Goal: Information Seeking & Learning: Learn about a topic

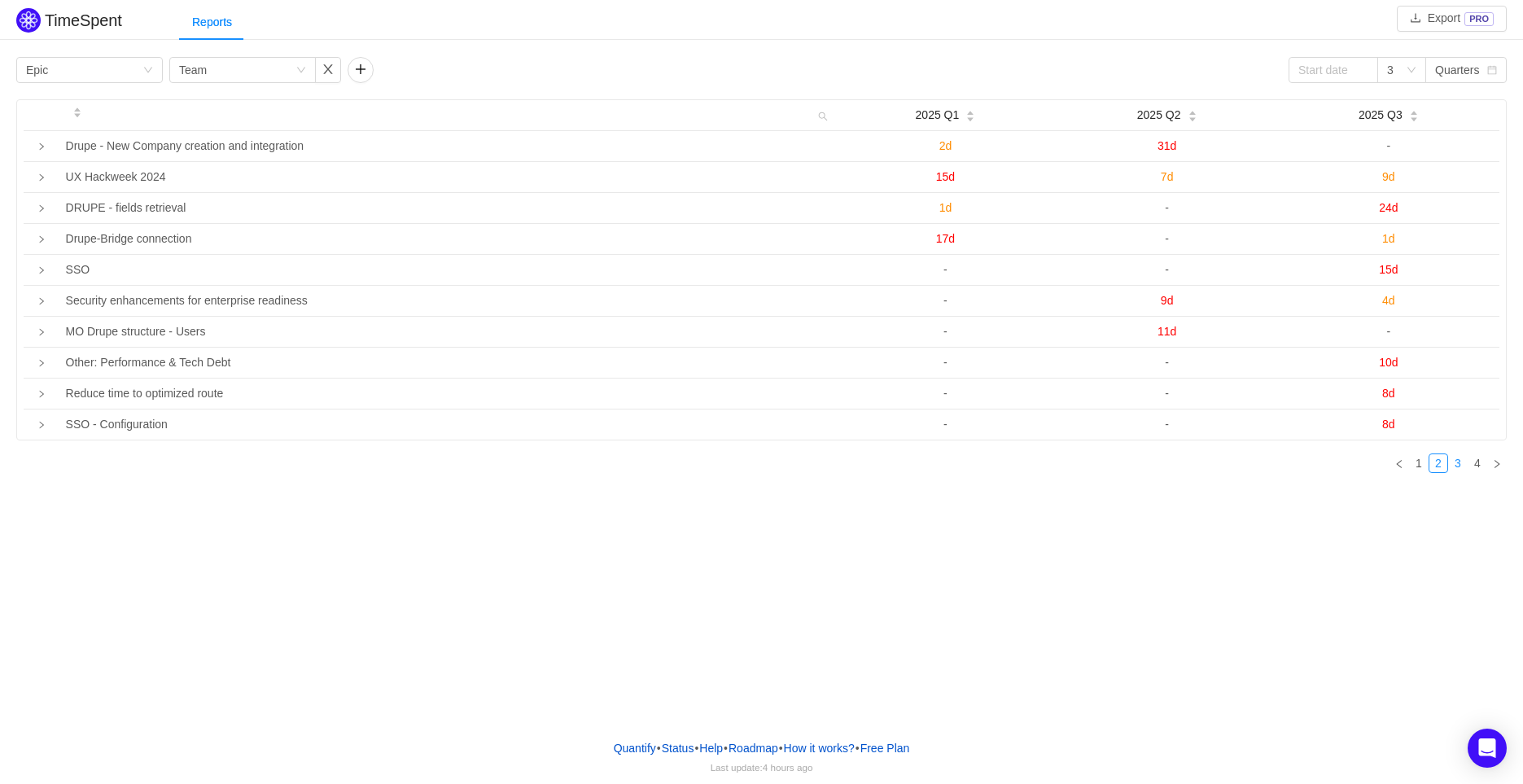
click at [1455, 465] on link "3" at bounding box center [1458, 463] width 18 height 18
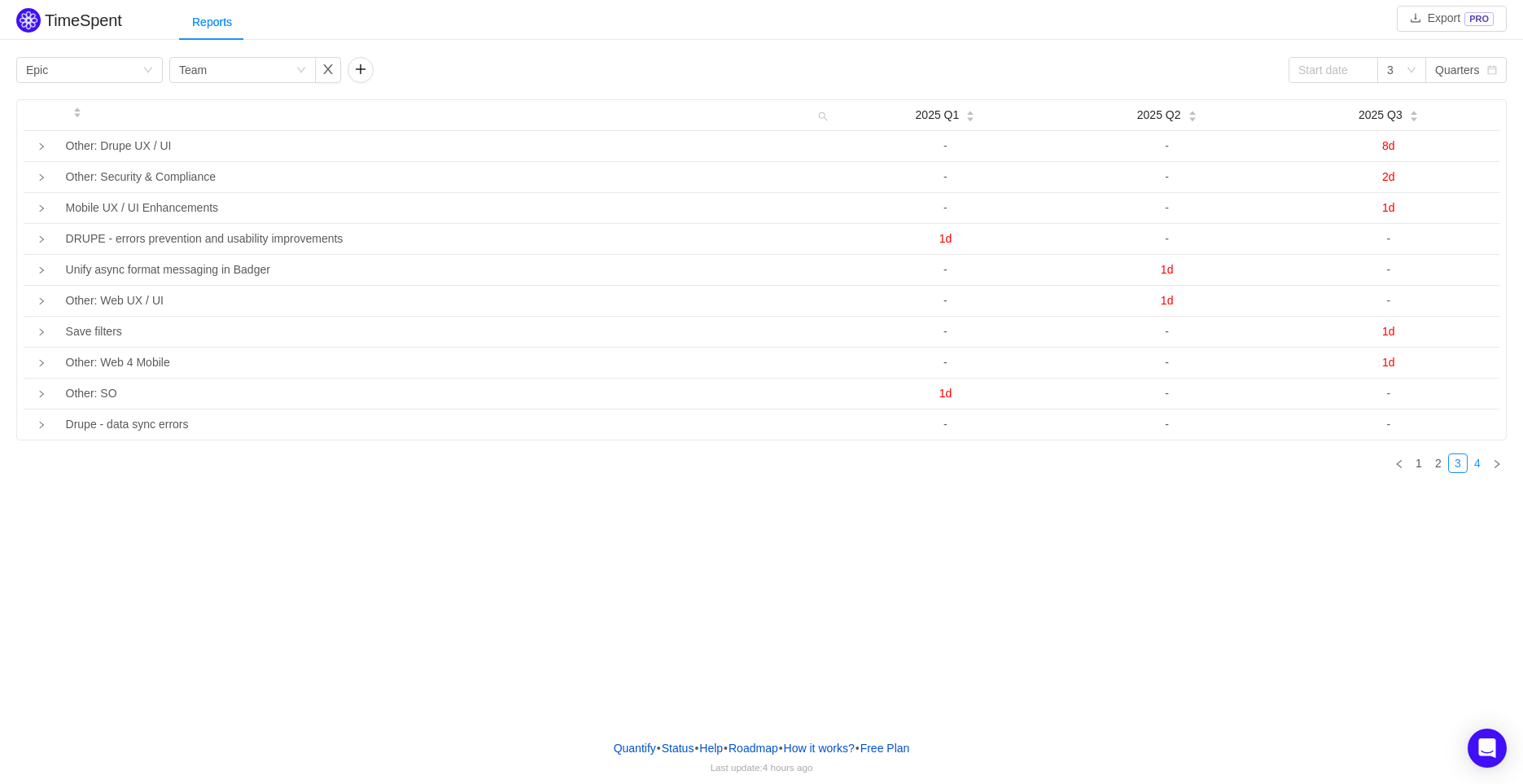
click at [1474, 458] on link "4" at bounding box center [1477, 463] width 18 height 18
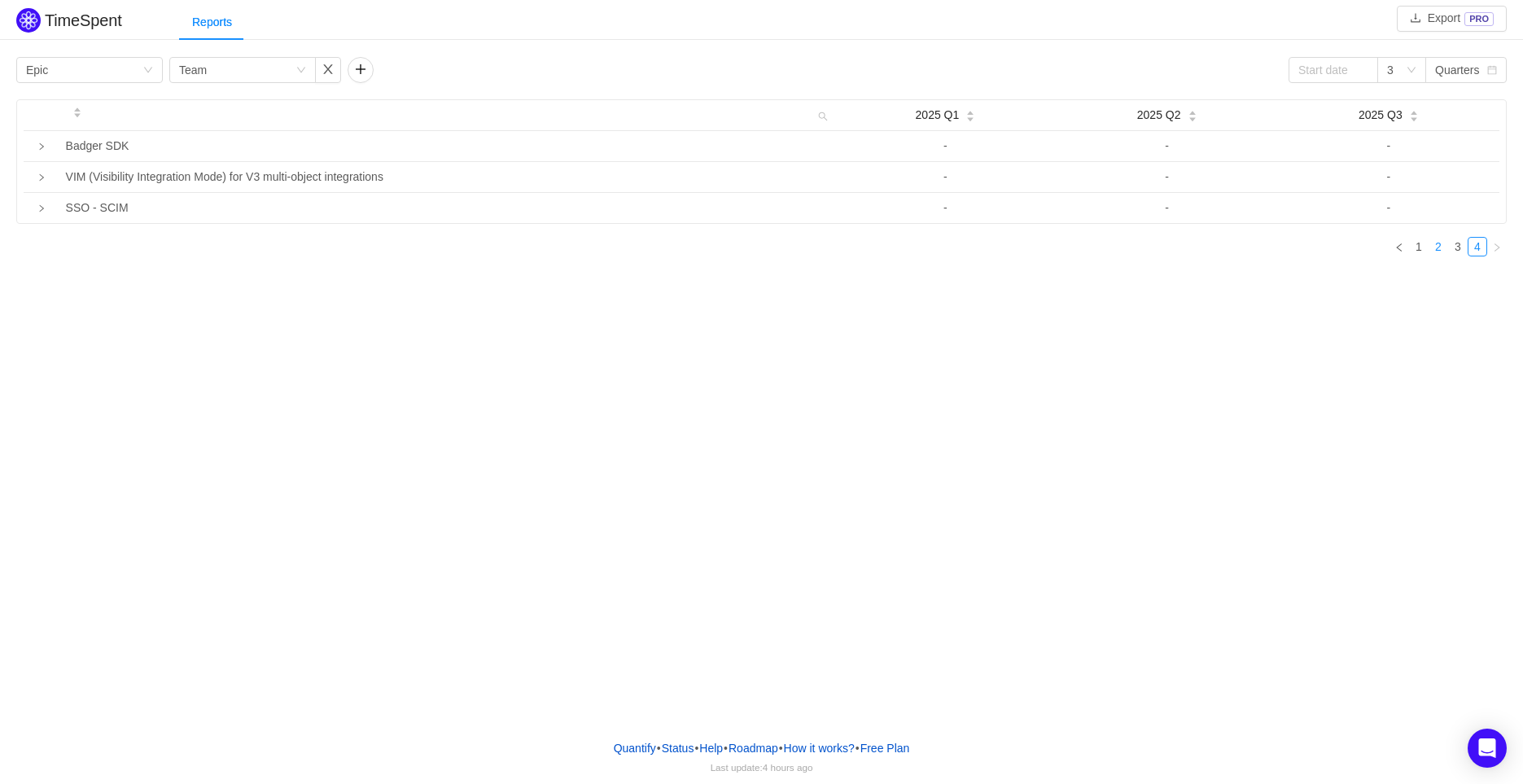
click at [1442, 243] on link "2" at bounding box center [1438, 247] width 18 height 18
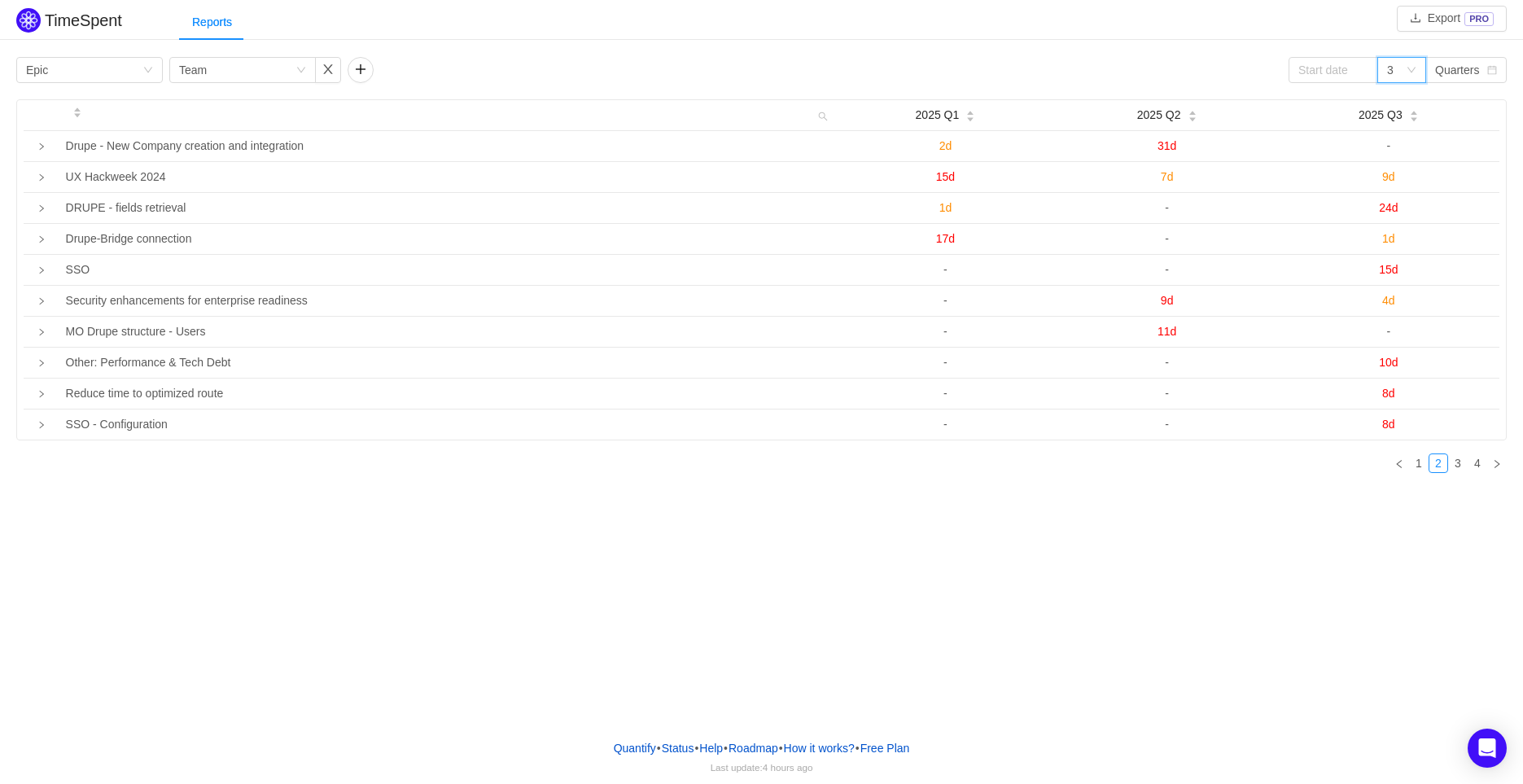
click at [1413, 71] on icon "icon: down" at bounding box center [1411, 70] width 10 height 10
click at [1404, 136] on li "6" at bounding box center [1401, 127] width 49 height 26
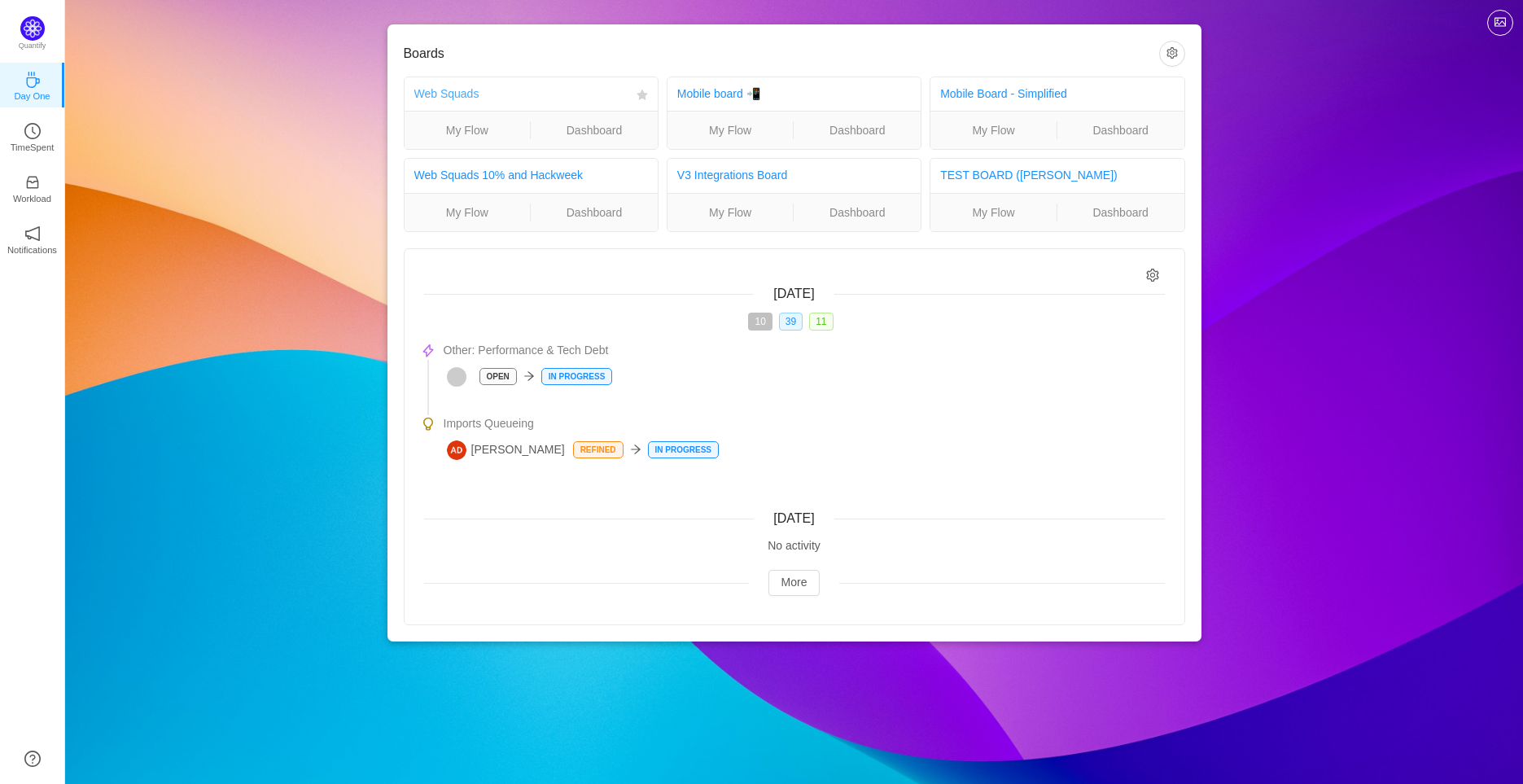
click at [451, 89] on link "Web Squads" at bounding box center [447, 94] width 65 height 13
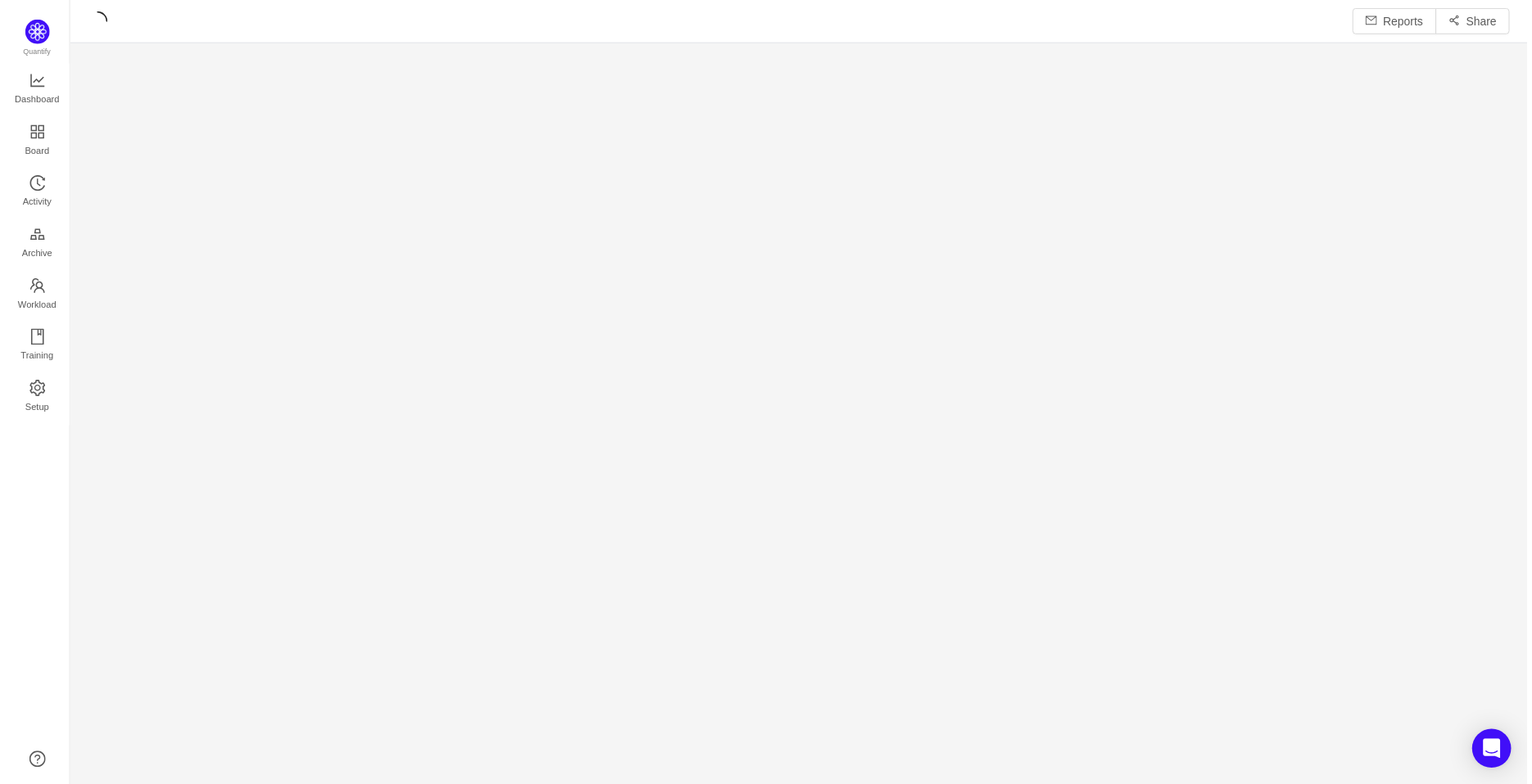
scroll to position [762, 1425]
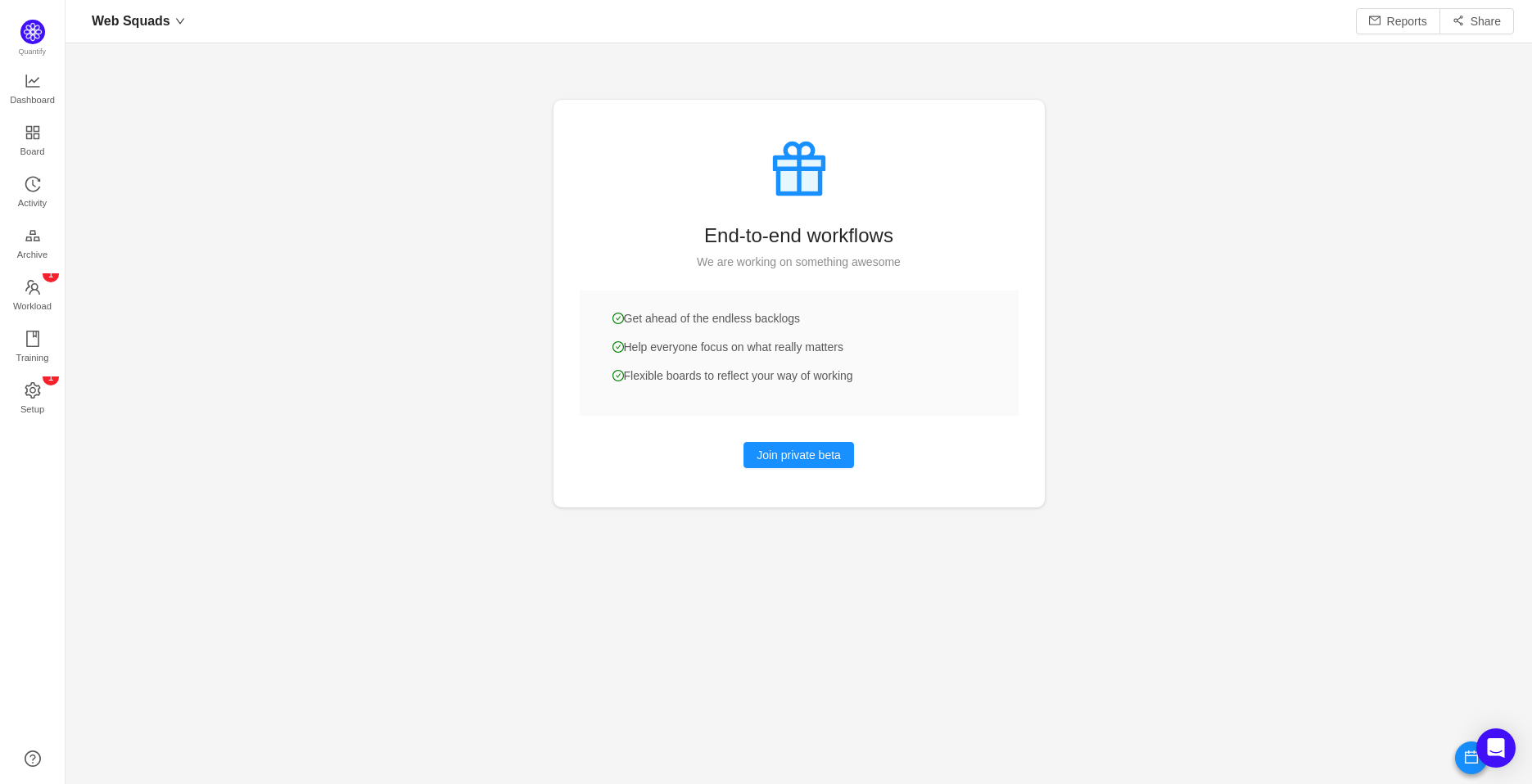
scroll to position [757, 1425]
click at [35, 129] on icon "icon: appstore" at bounding box center [33, 132] width 16 height 16
click at [42, 299] on span "Workload" at bounding box center [32, 306] width 38 height 33
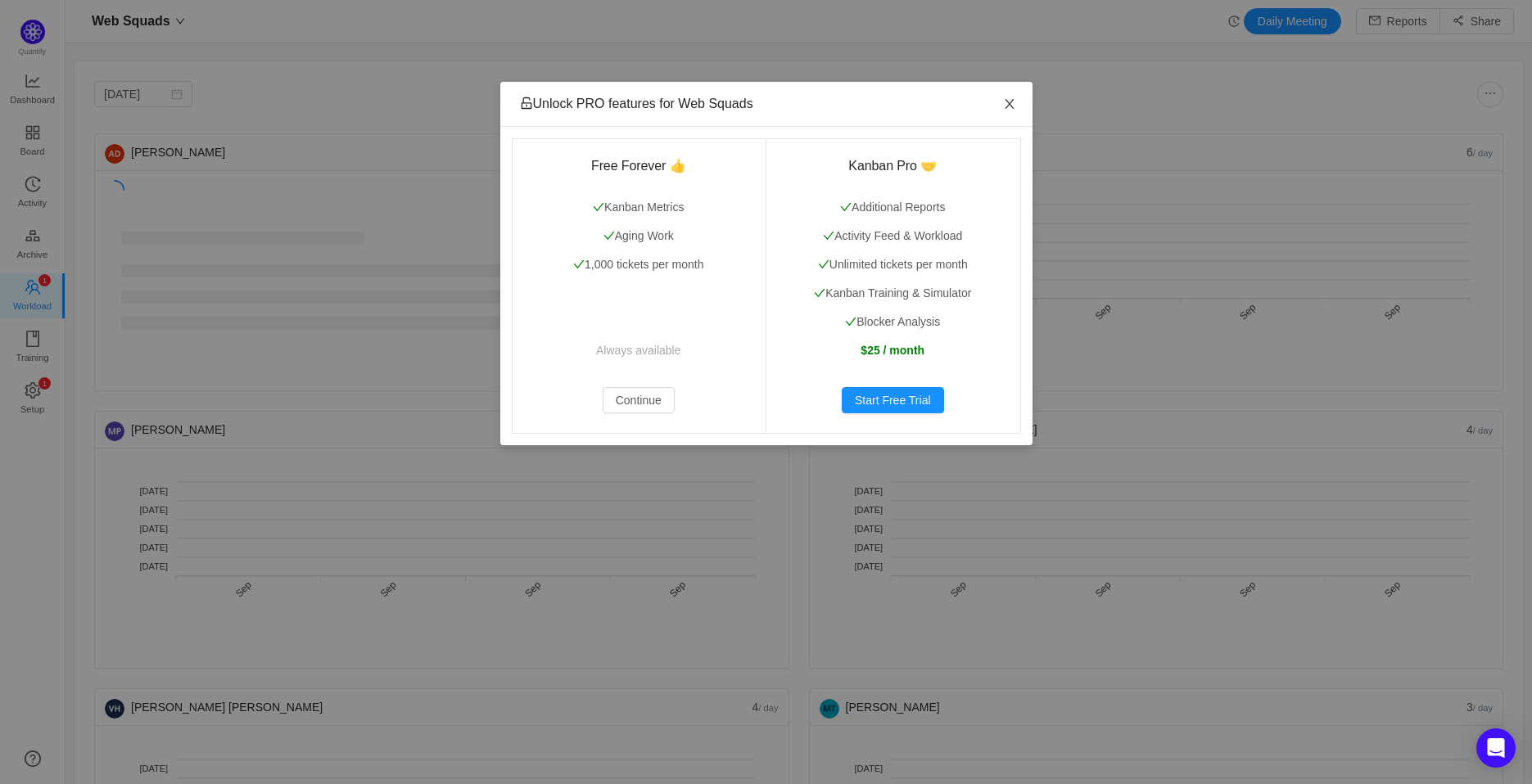
click at [1014, 96] on span "Close" at bounding box center [1010, 105] width 46 height 46
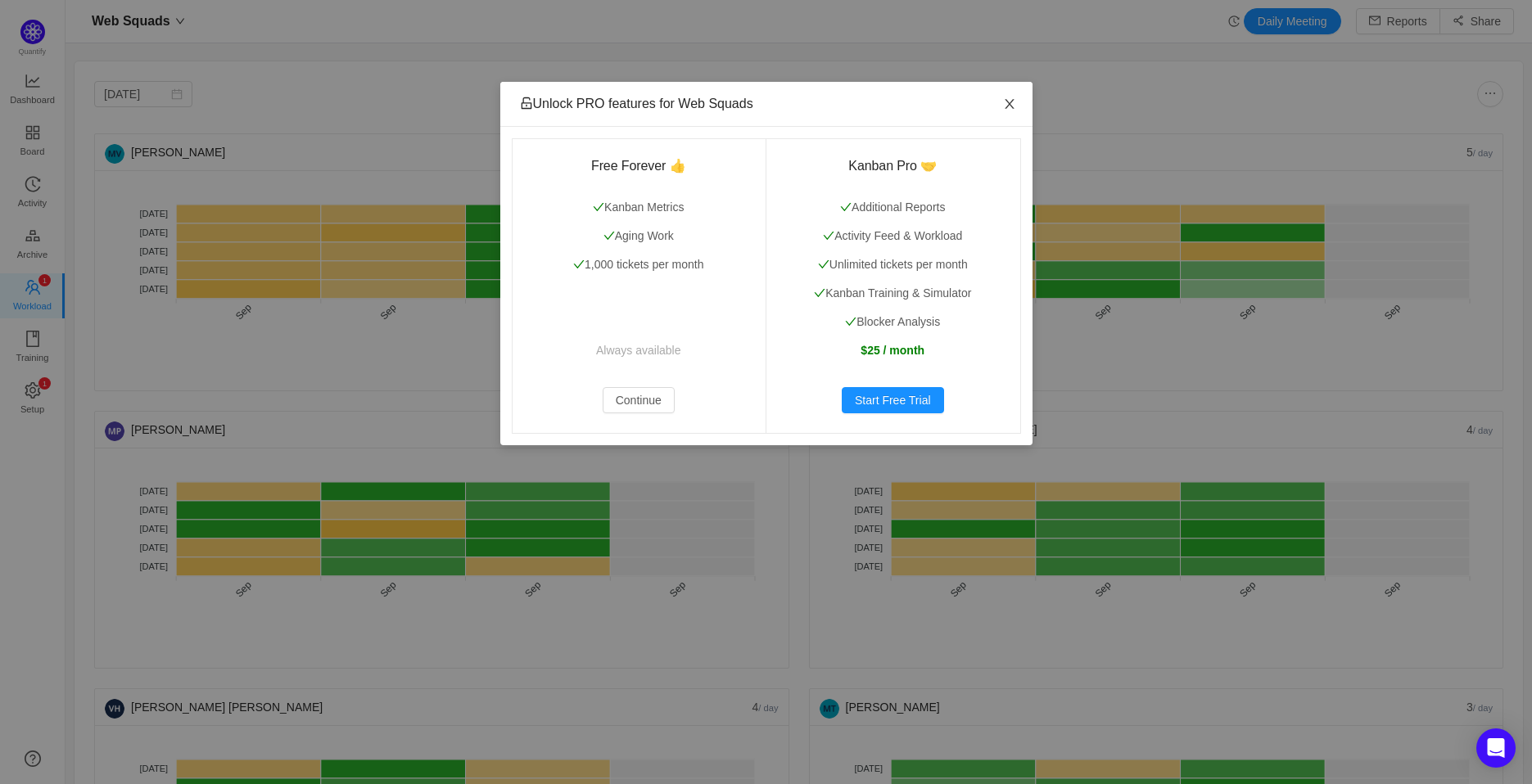
click at [1012, 97] on span "Close" at bounding box center [1010, 105] width 46 height 46
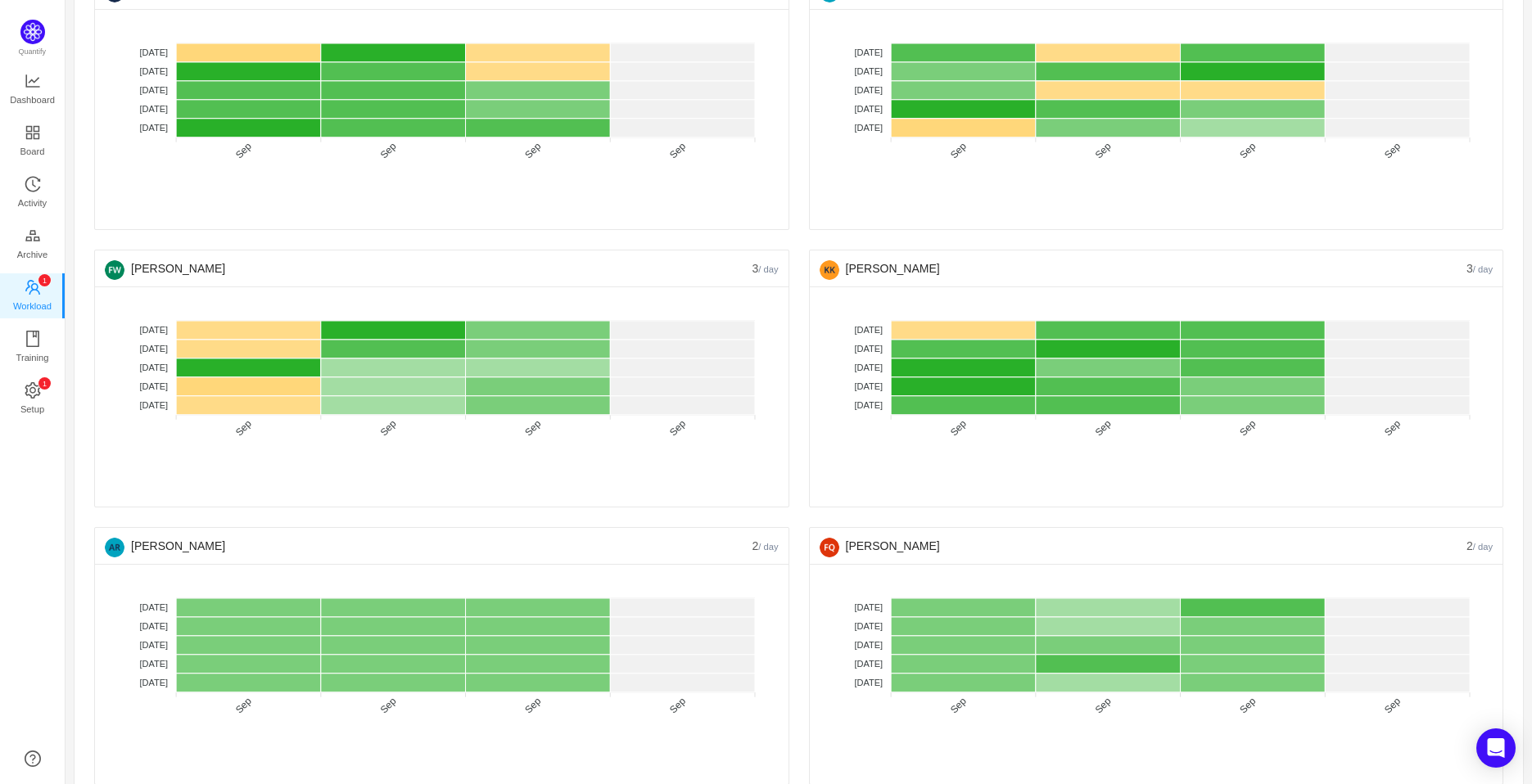
scroll to position [819, 0]
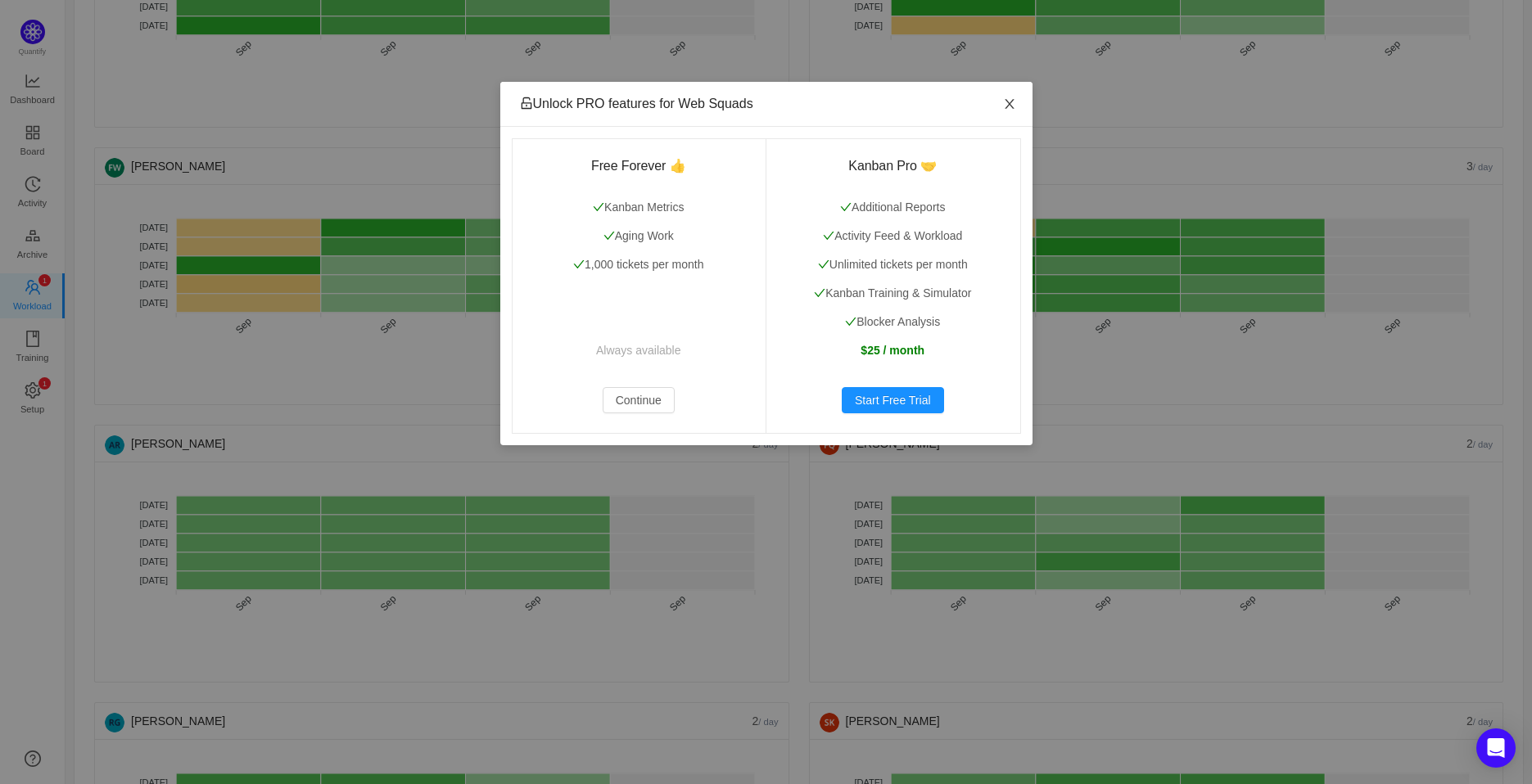
click at [1000, 104] on span "Close" at bounding box center [1010, 105] width 46 height 46
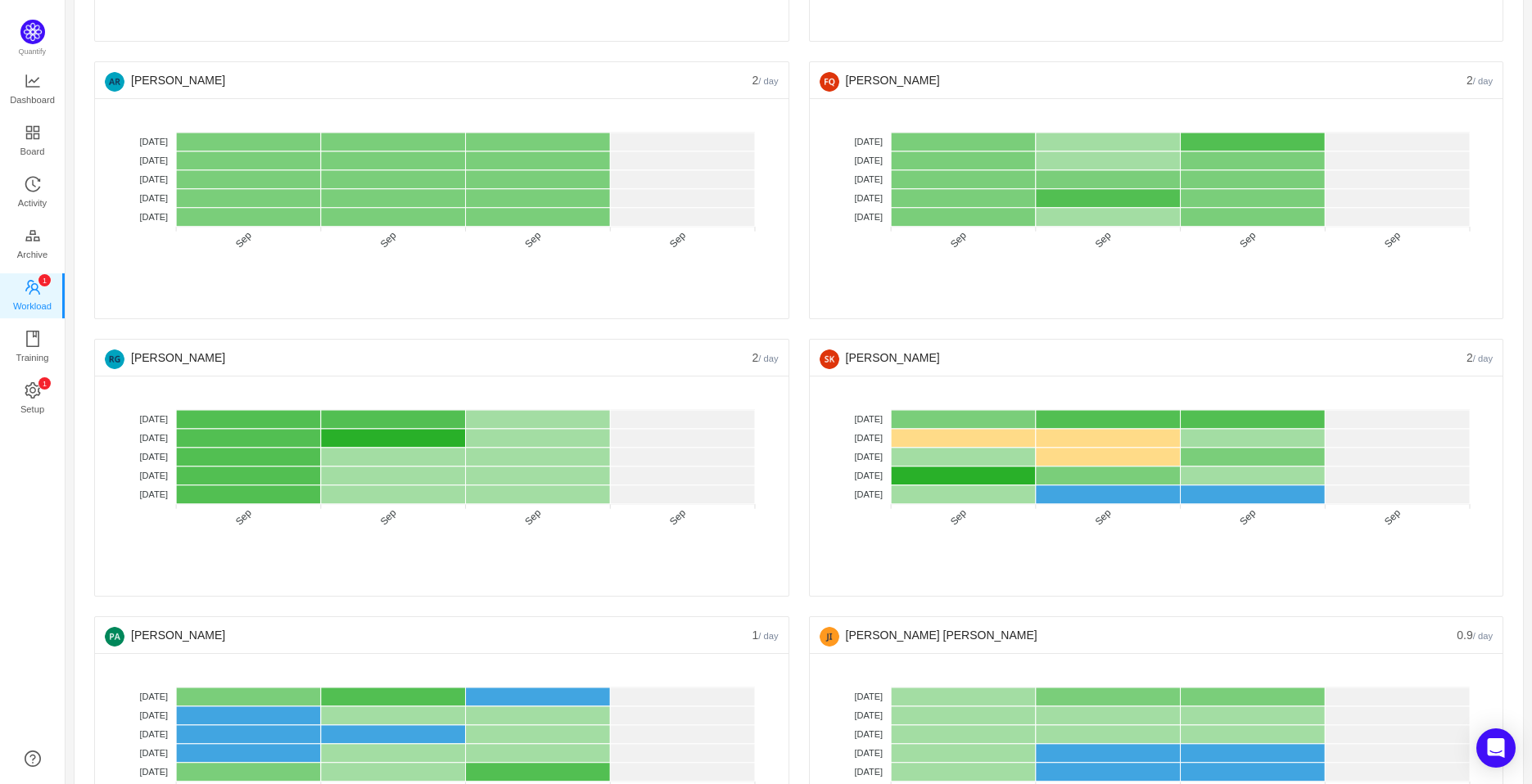
scroll to position [1819, 0]
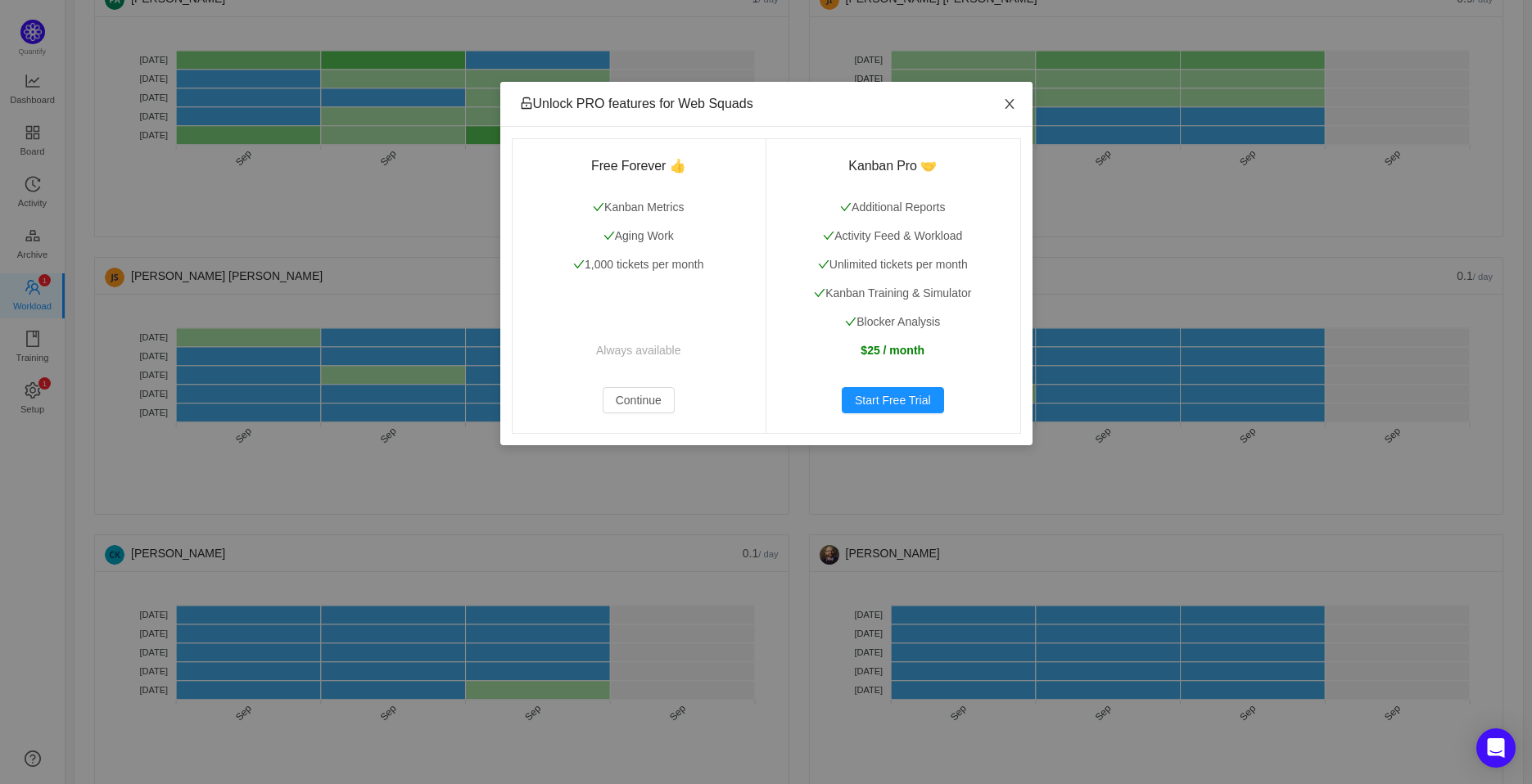
click at [1007, 102] on icon "icon: close" at bounding box center [1009, 103] width 9 height 10
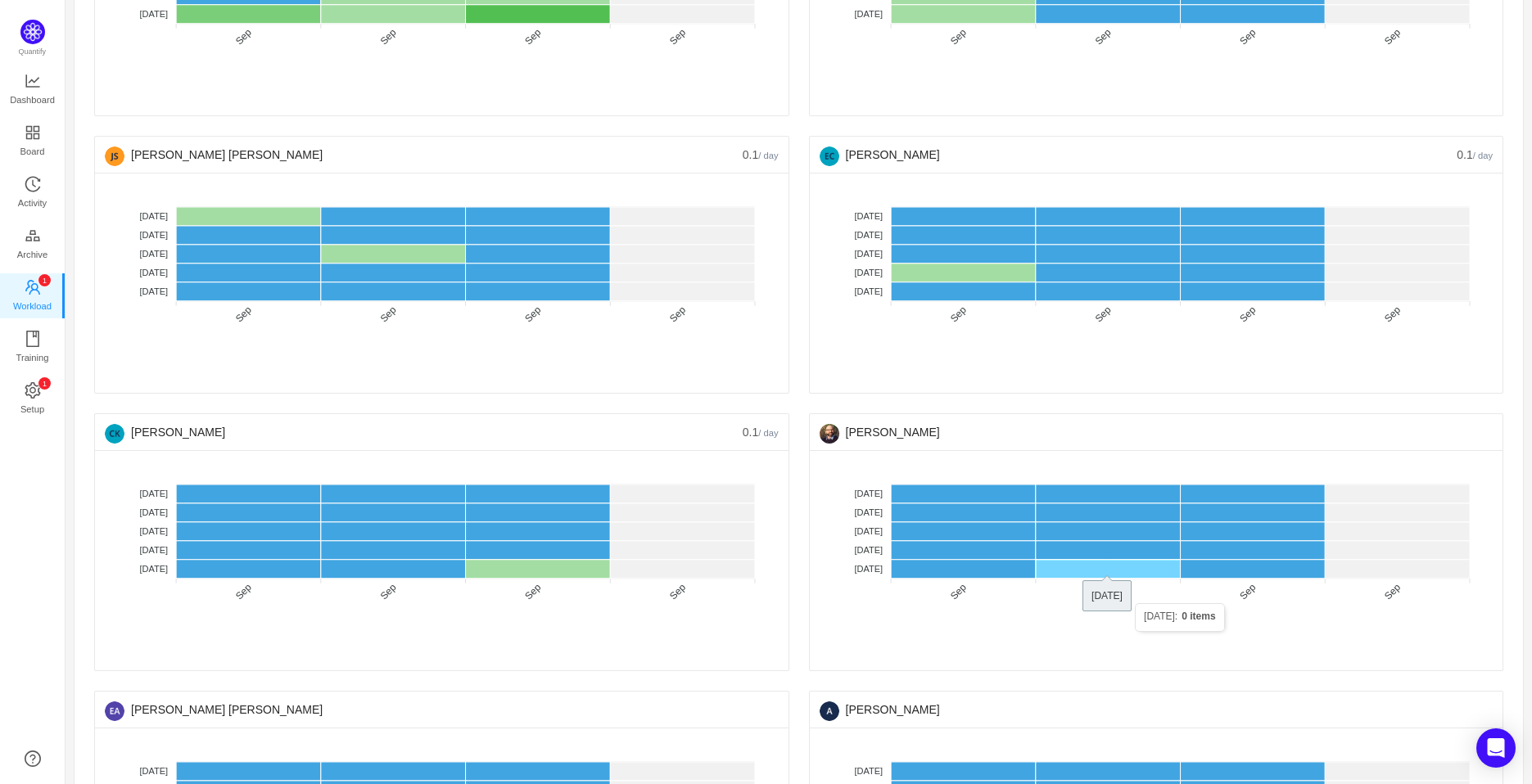
scroll to position [2412, 0]
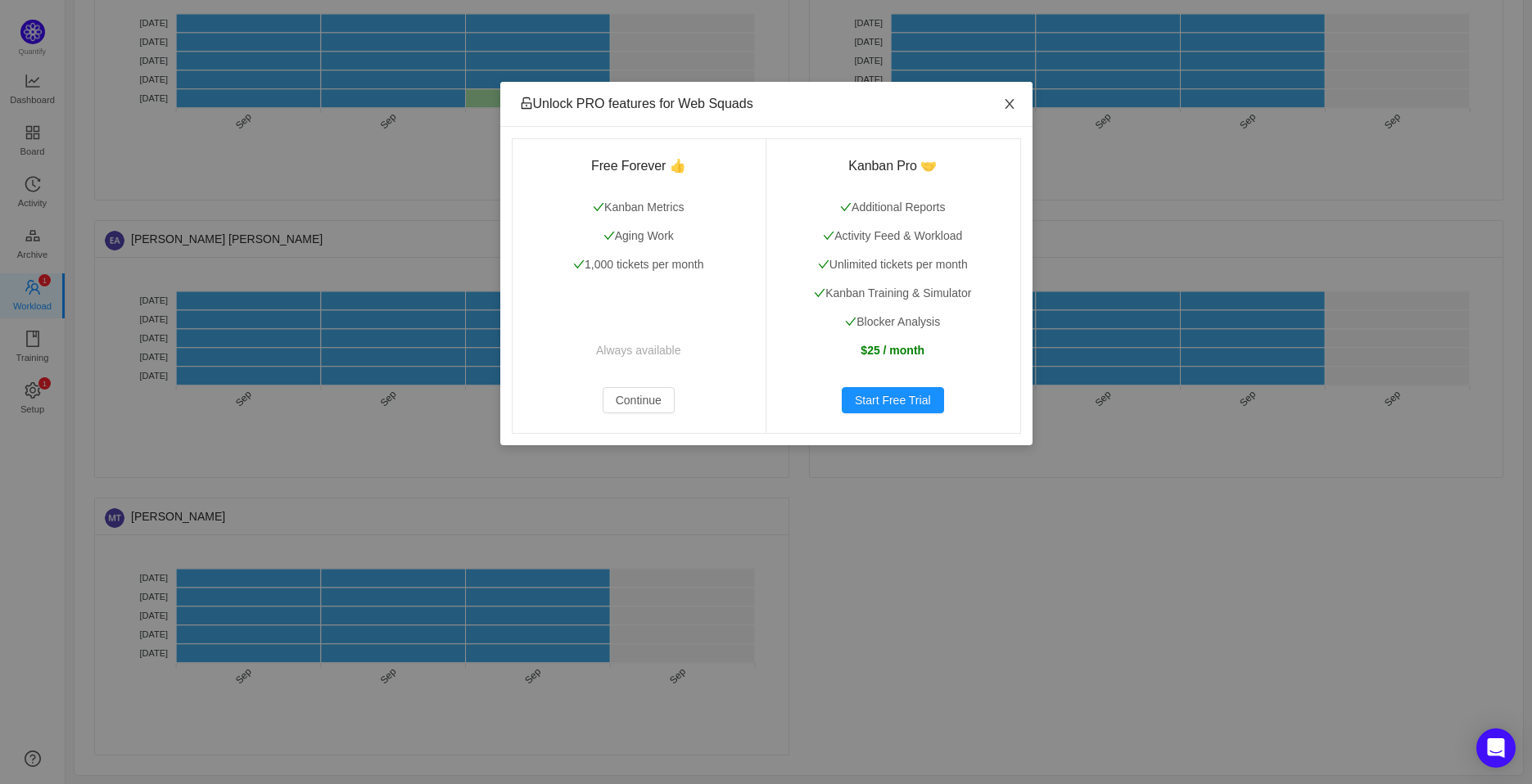
click at [1015, 100] on icon "icon: close" at bounding box center [1009, 104] width 13 height 13
drag, startPoint x: 1014, startPoint y: 104, endPoint x: 1014, endPoint y: 85, distance: 19.0
click at [1013, 103] on icon "icon: close" at bounding box center [1009, 104] width 13 height 13
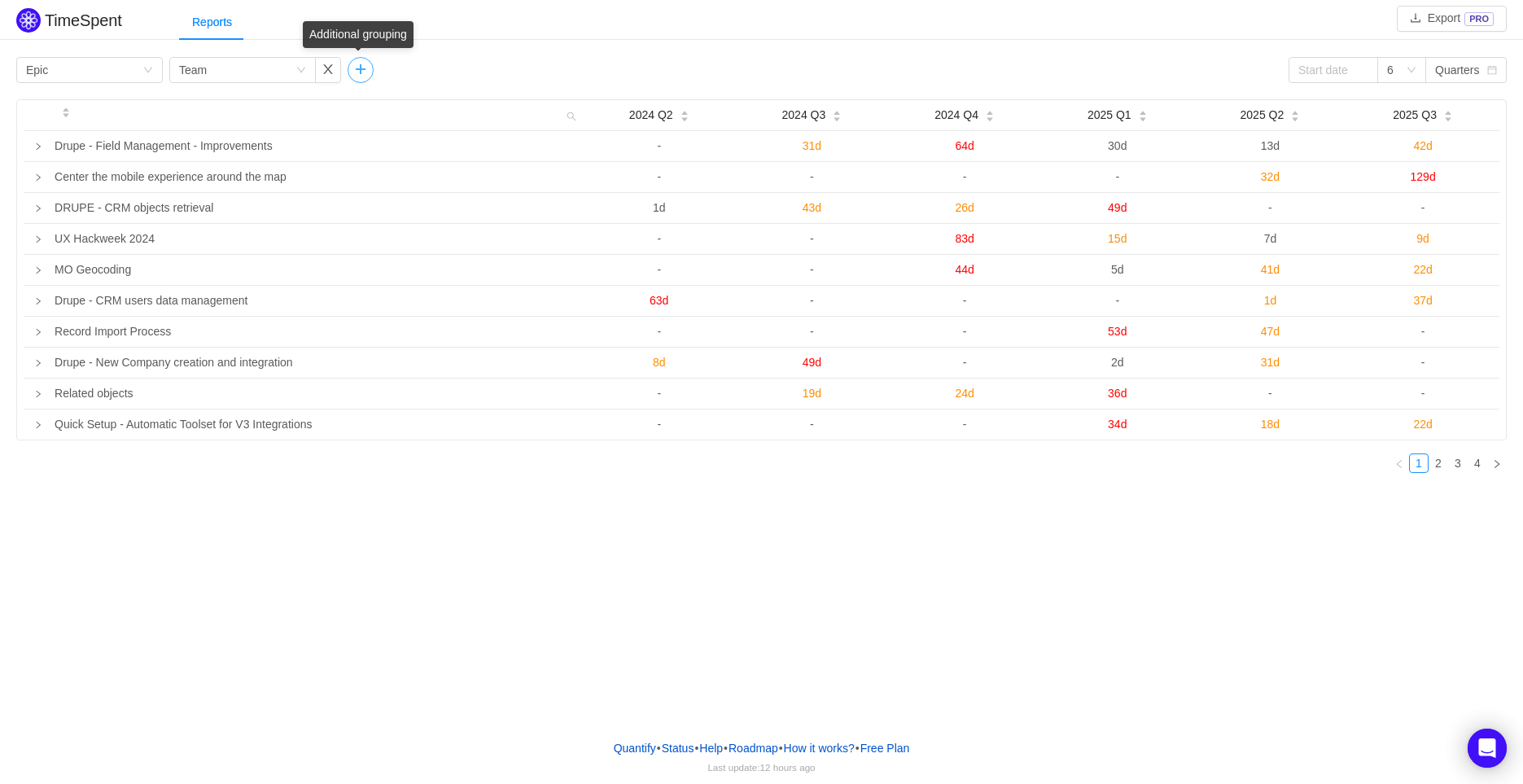
click at [347, 70] on button "button" at bounding box center [360, 69] width 26 height 26
click at [419, 67] on div "Group by" at bounding box center [411, 70] width 109 height 16
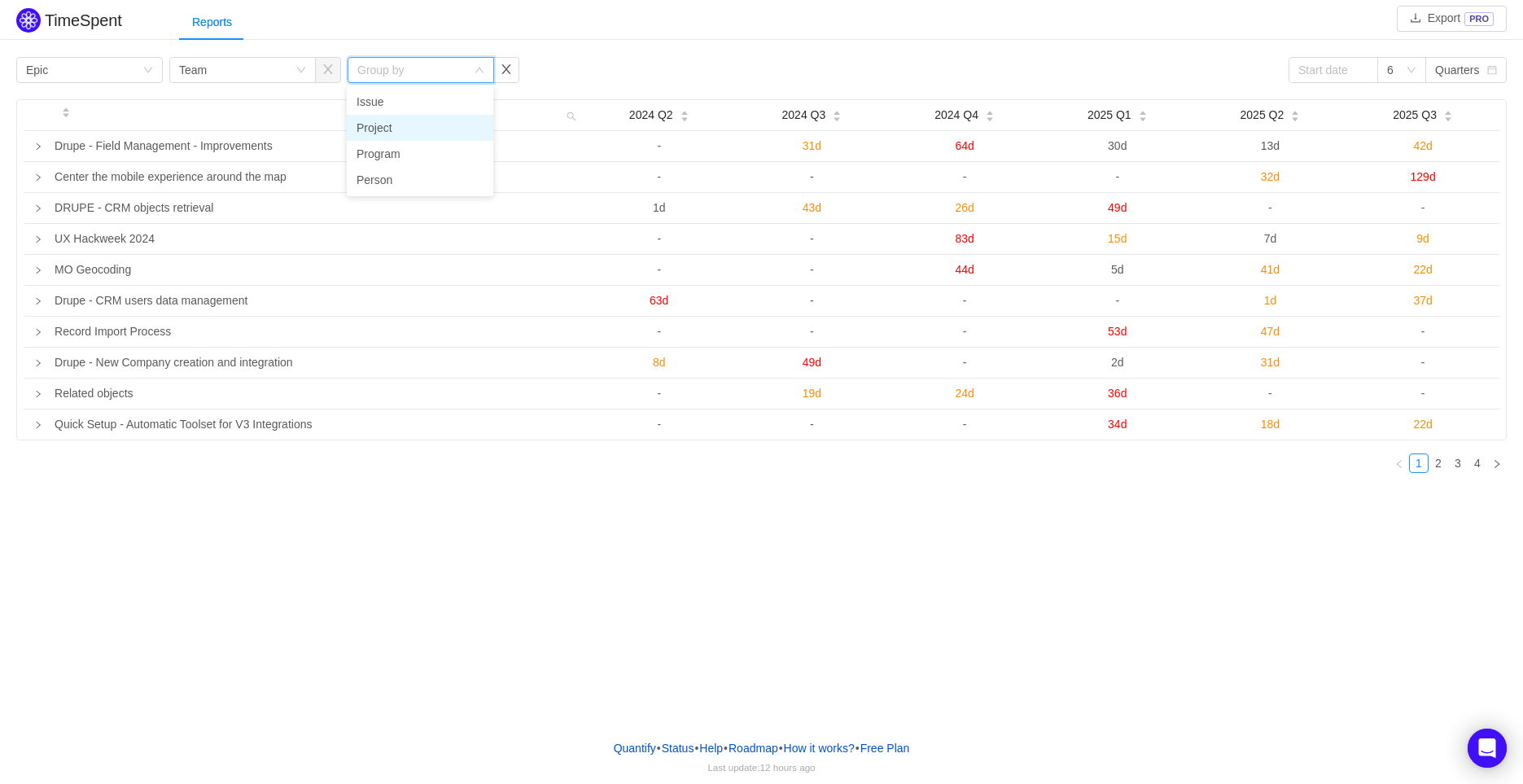
click at [434, 129] on li "Project" at bounding box center [420, 127] width 147 height 26
click at [428, 72] on div "Group by Project" at bounding box center [415, 70] width 117 height 25
click at [412, 98] on li "Issue" at bounding box center [420, 101] width 147 height 26
click at [114, 67] on div "Group by Epic" at bounding box center [84, 70] width 117 height 25
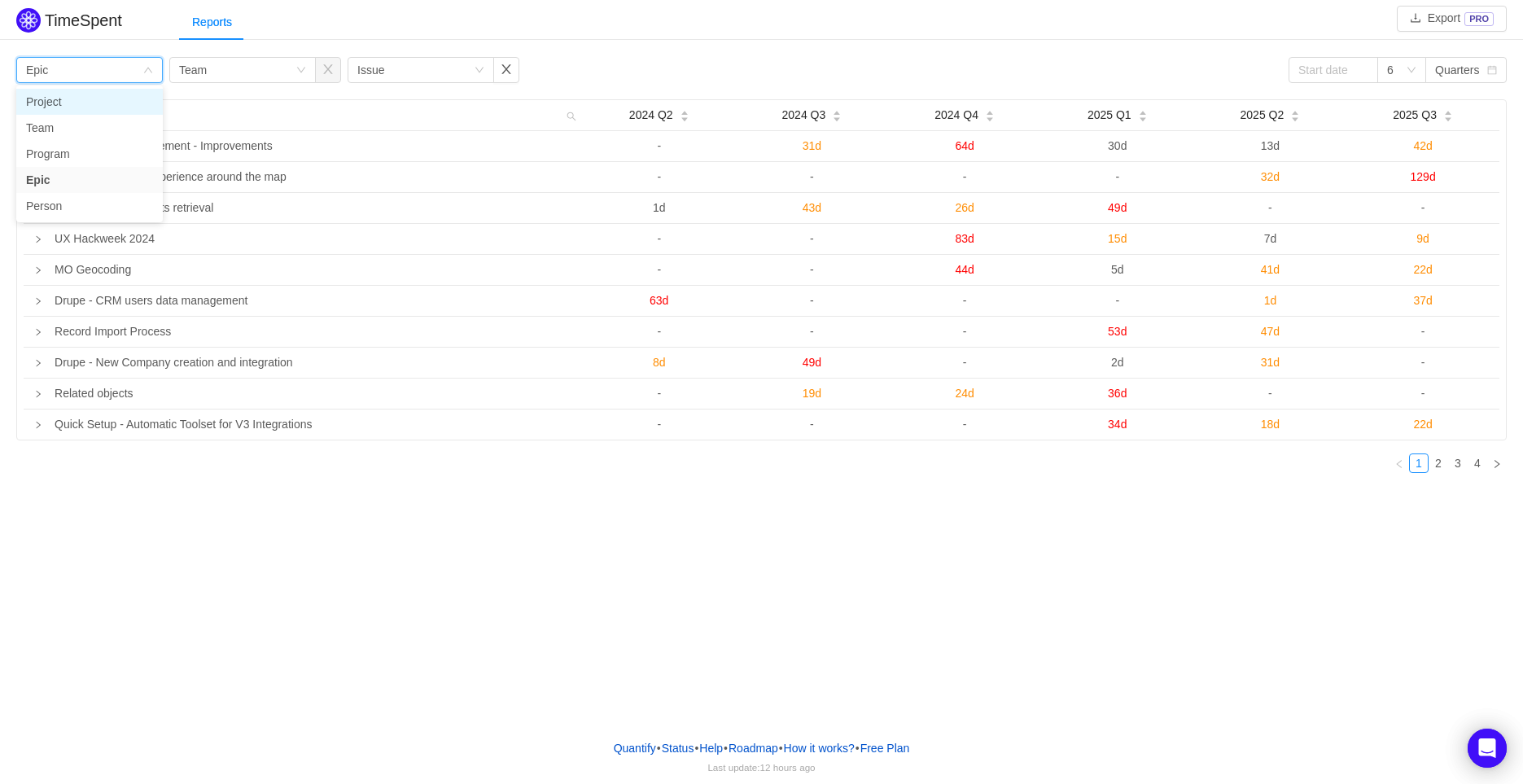
click at [99, 100] on li "Project" at bounding box center [89, 101] width 147 height 26
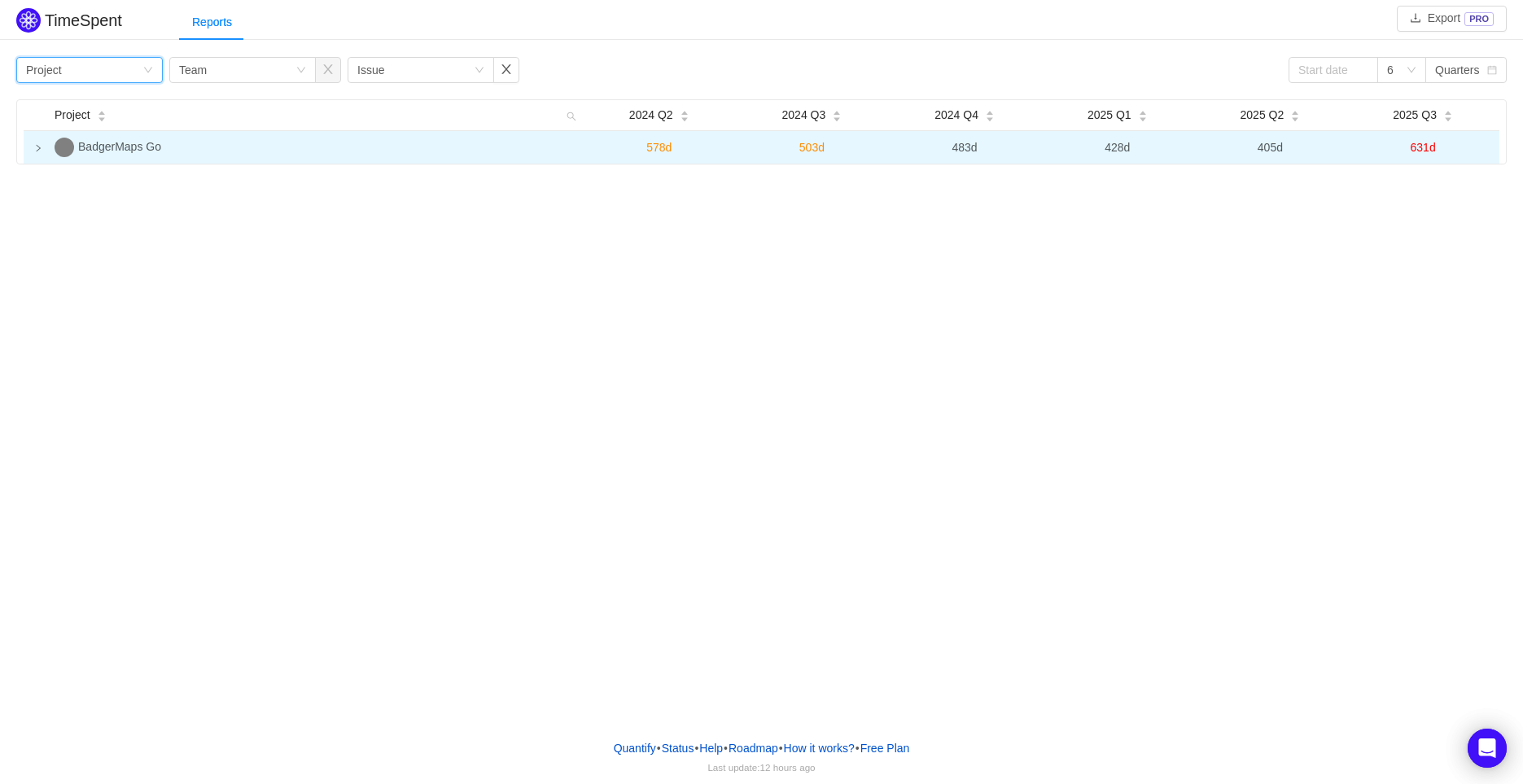
click at [41, 141] on td at bounding box center [36, 147] width 25 height 33
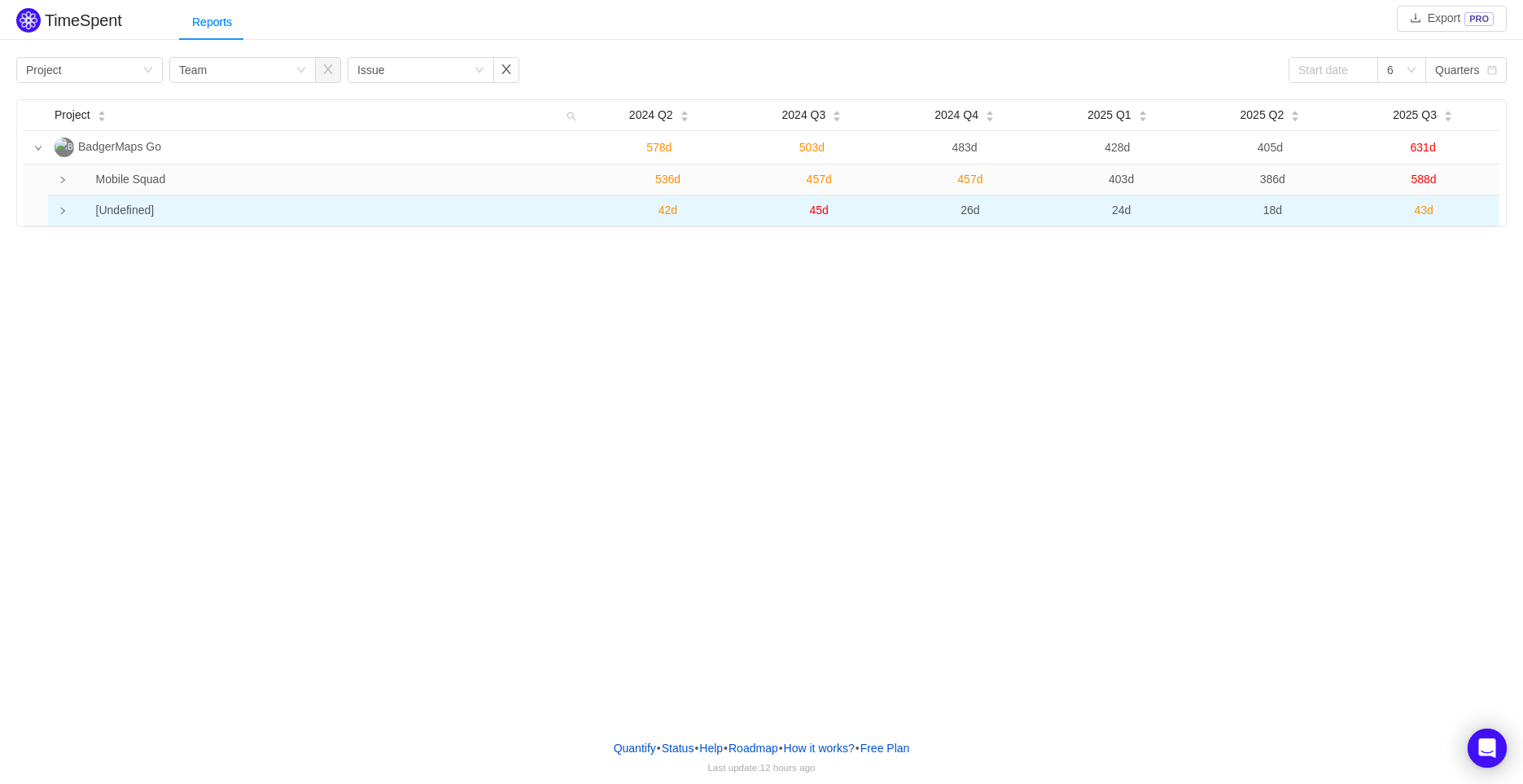
click at [65, 211] on icon "icon: right" at bounding box center [62, 210] width 8 height 8
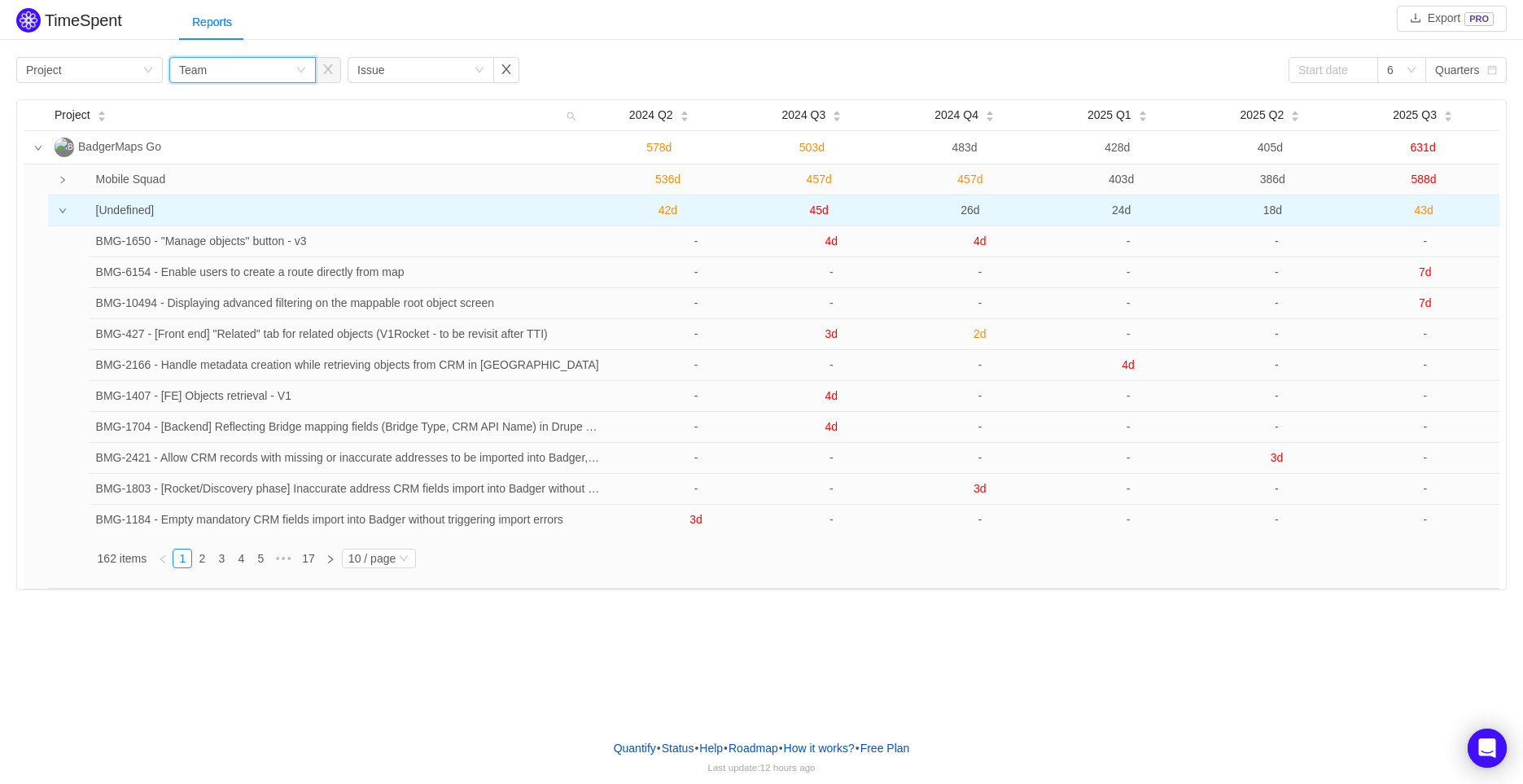
click at [230, 63] on div "Group by Team" at bounding box center [238, 70] width 117 height 25
click at [391, 71] on div "Group by Issue" at bounding box center [415, 70] width 117 height 25
click at [403, 149] on li "Epic" at bounding box center [420, 153] width 147 height 26
click at [385, 70] on div "Group by Epic" at bounding box center [415, 70] width 117 height 25
click at [422, 156] on li "Epic" at bounding box center [420, 153] width 147 height 26
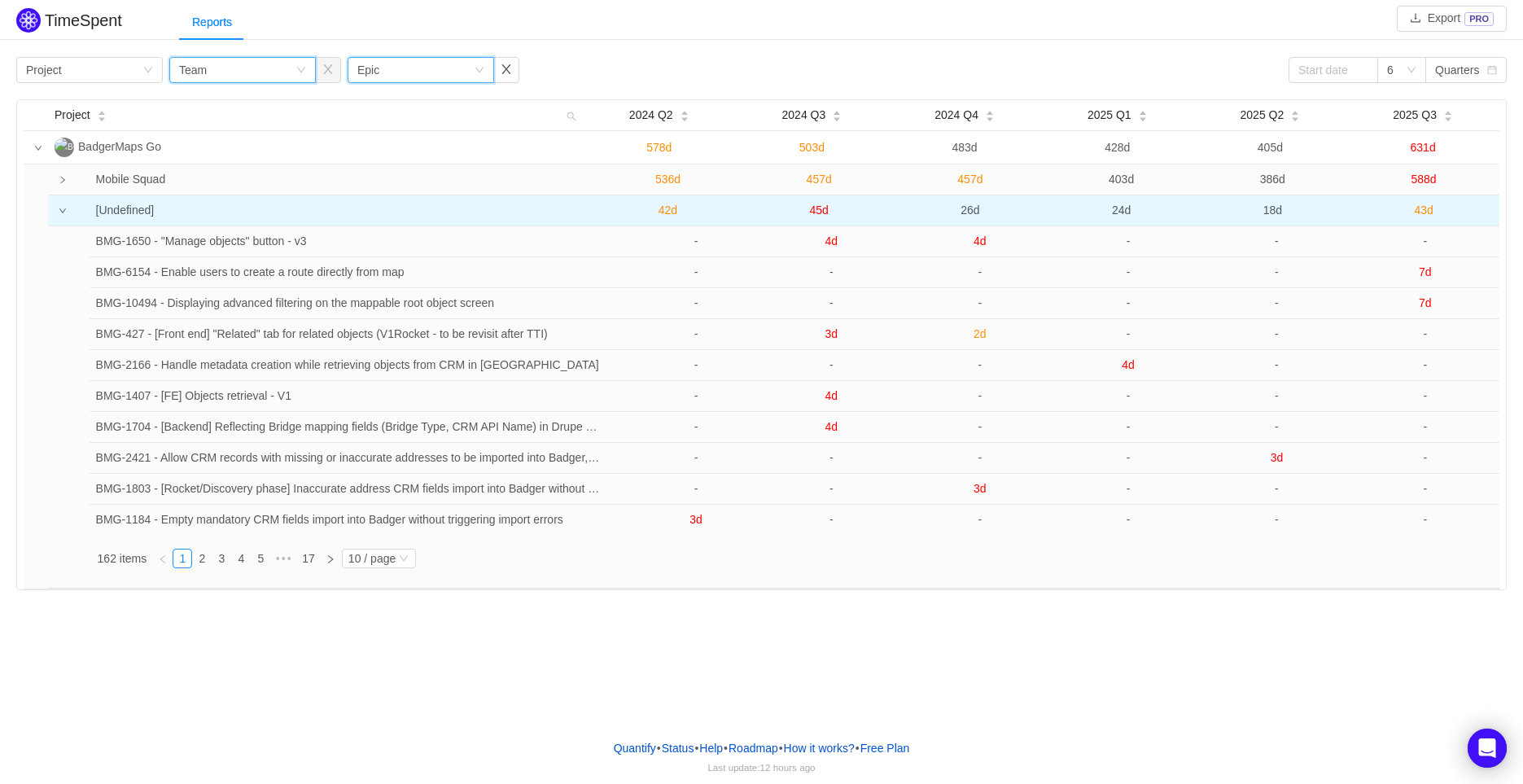
click at [286, 77] on div "Group by Team" at bounding box center [238, 70] width 117 height 25
click at [221, 181] on li "Epic" at bounding box center [242, 179] width 147 height 26
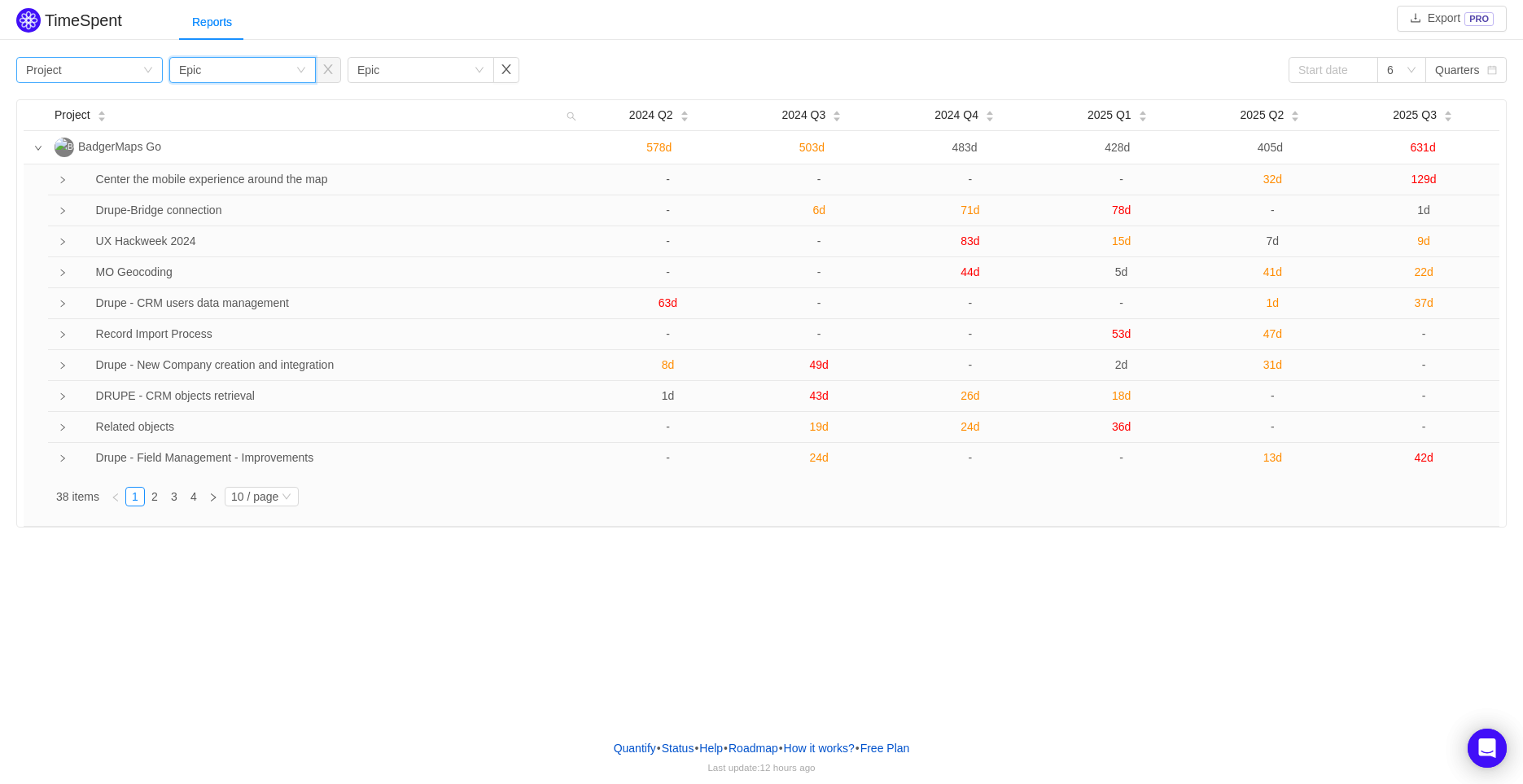
click at [118, 59] on div "Group by Project" at bounding box center [84, 70] width 117 height 25
click at [77, 190] on li "Epic" at bounding box center [89, 179] width 147 height 26
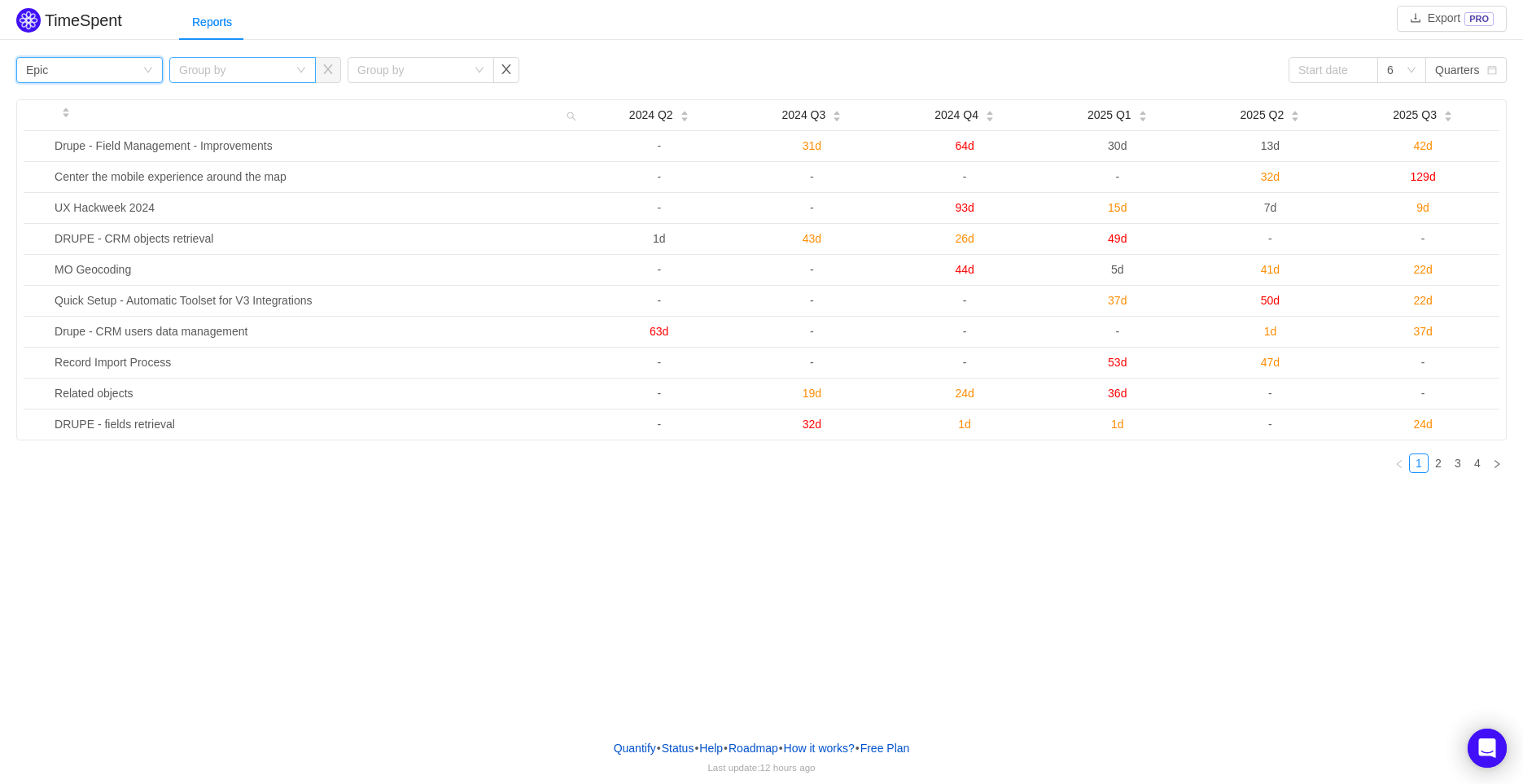
click at [254, 70] on div "Group by" at bounding box center [233, 70] width 109 height 16
click at [232, 145] on li "Team" at bounding box center [242, 153] width 147 height 26
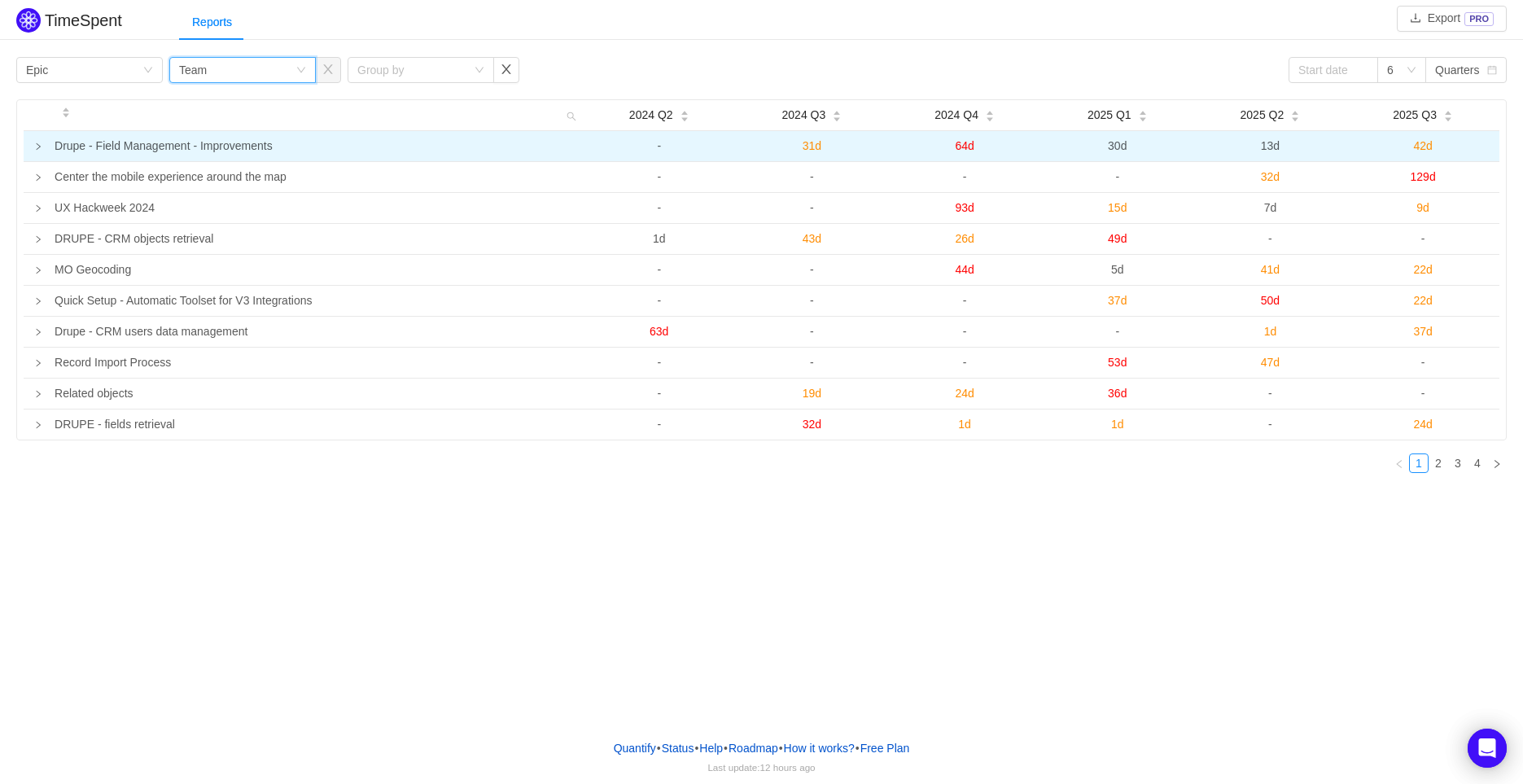
click at [37, 139] on td at bounding box center [36, 146] width 25 height 31
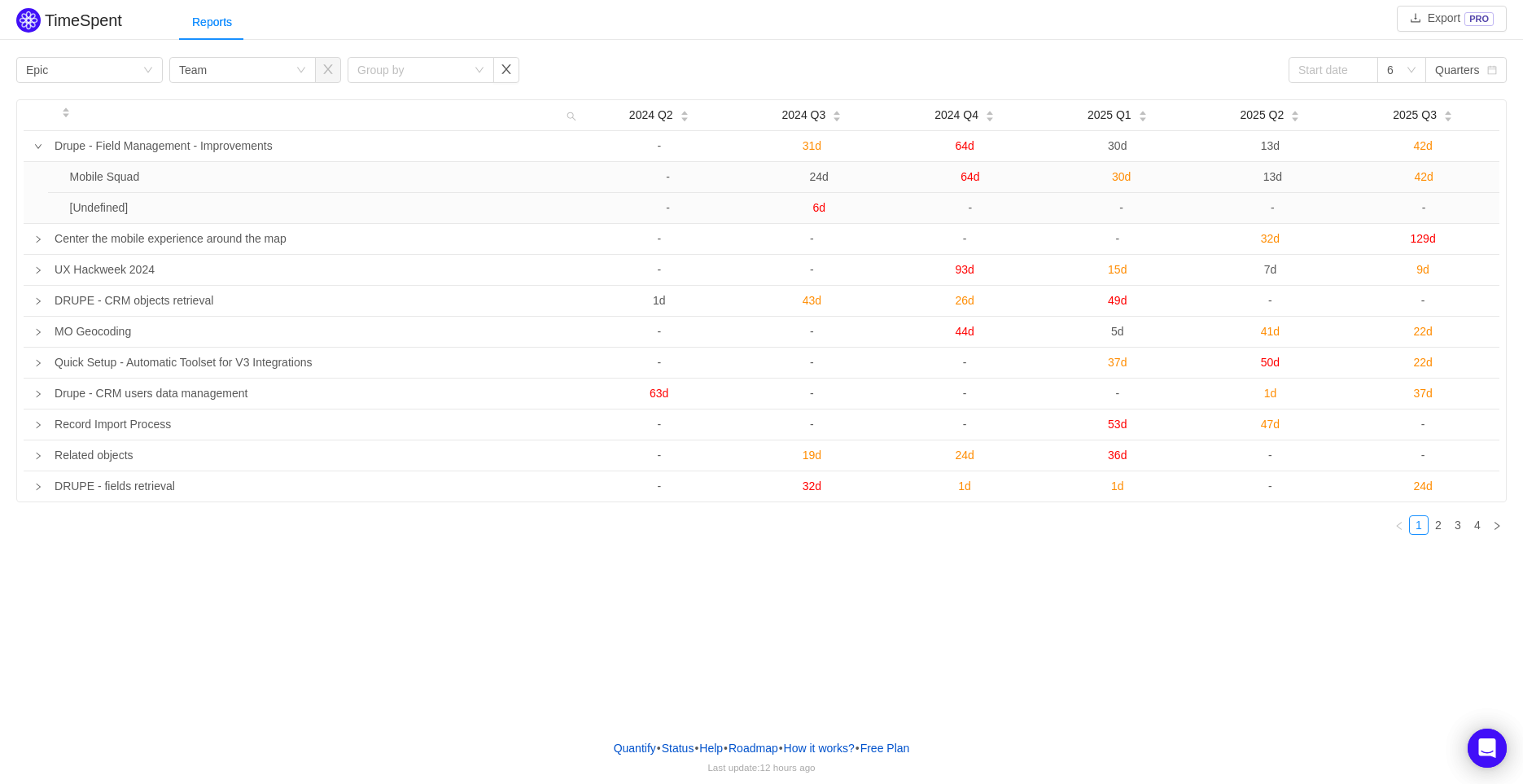
click at [42, 143] on icon "icon: down" at bounding box center [38, 146] width 8 height 8
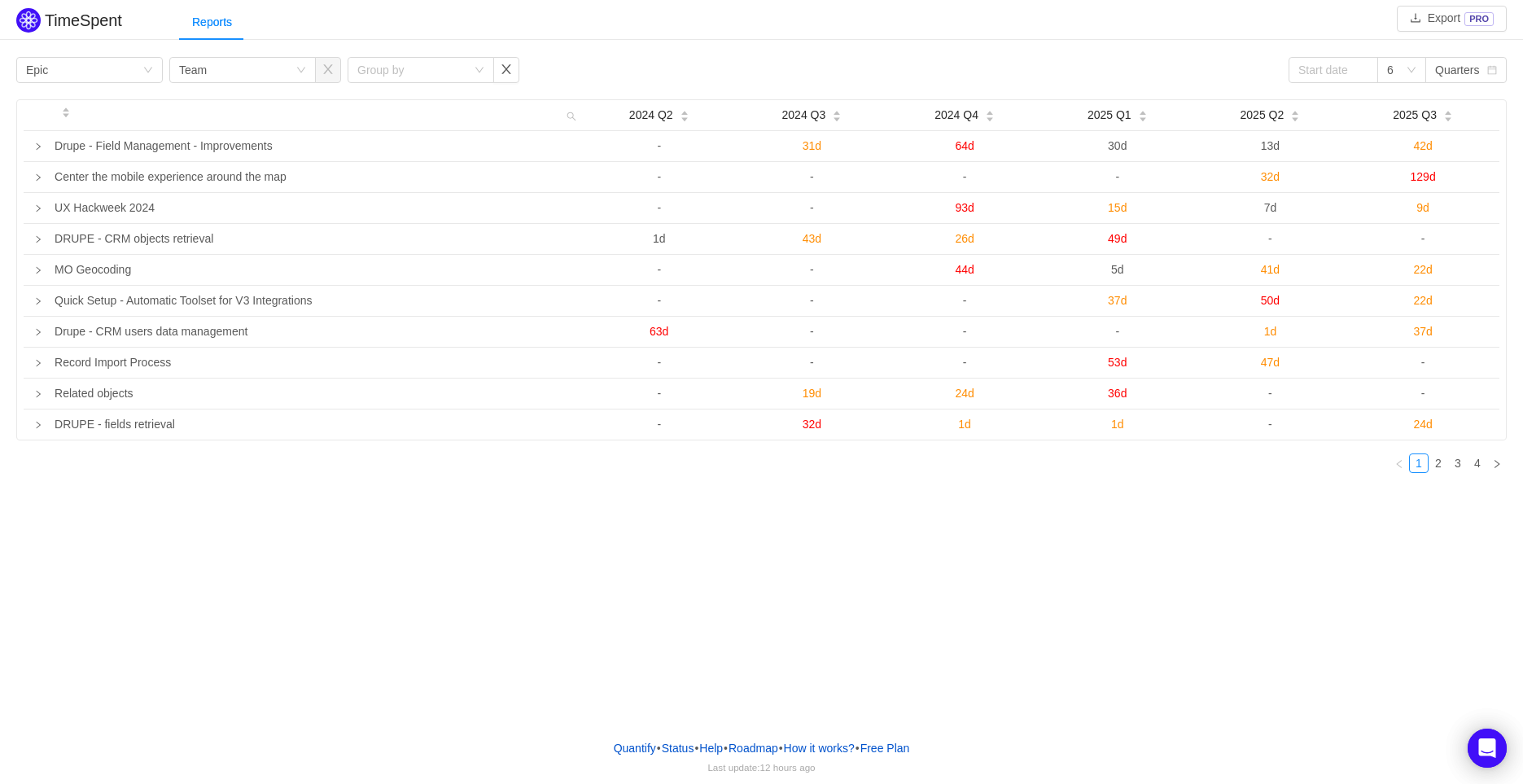
click at [105, 85] on div "Group by Epic Group by Team Group by 6 Quarters 2024 Q2 2024 Q3 2024 Q4 2025 Q1…" at bounding box center [761, 270] width 1490 height 429
click at [103, 83] on div "Group by Epic" at bounding box center [89, 69] width 147 height 26
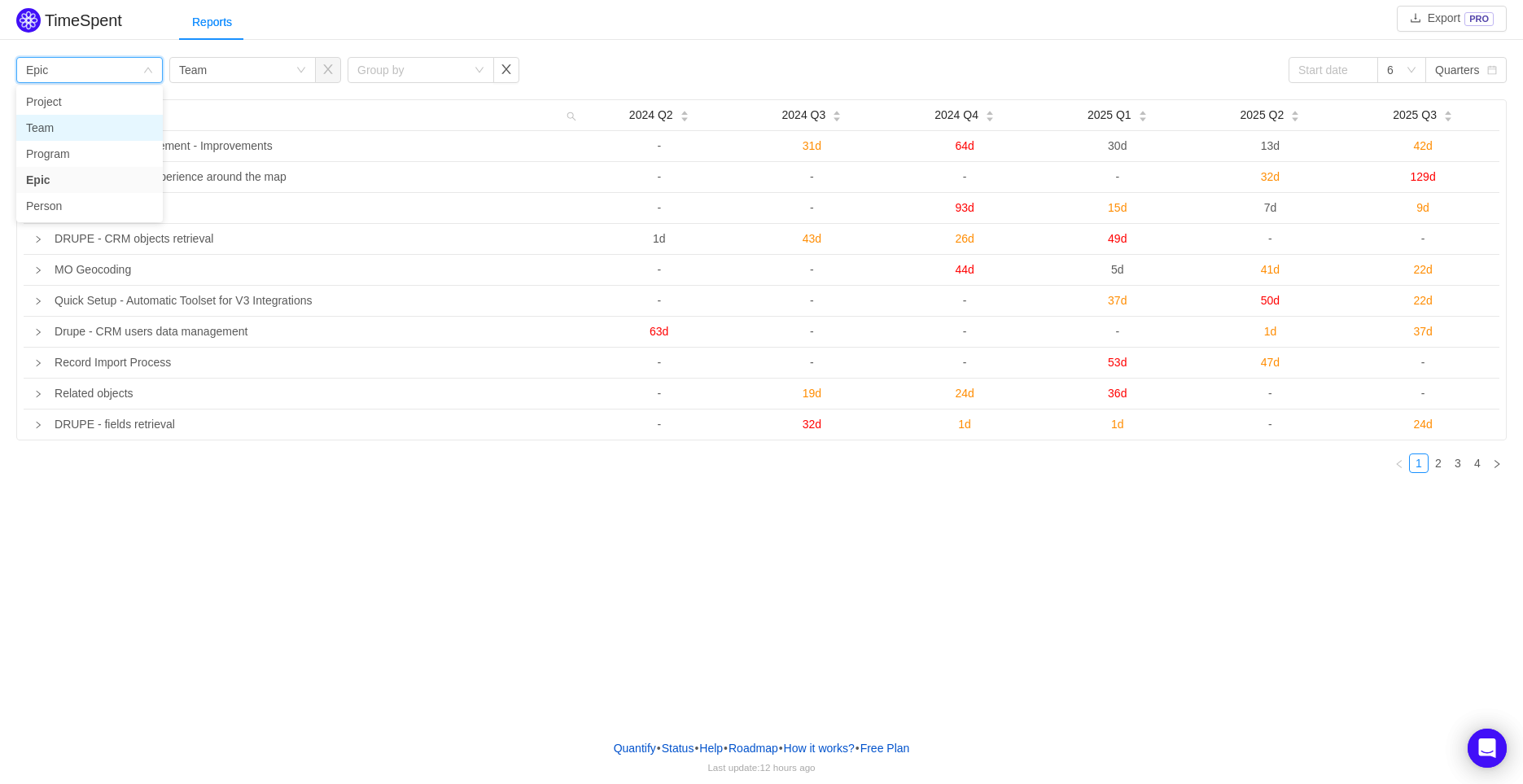
click at [80, 124] on li "Team" at bounding box center [89, 127] width 147 height 26
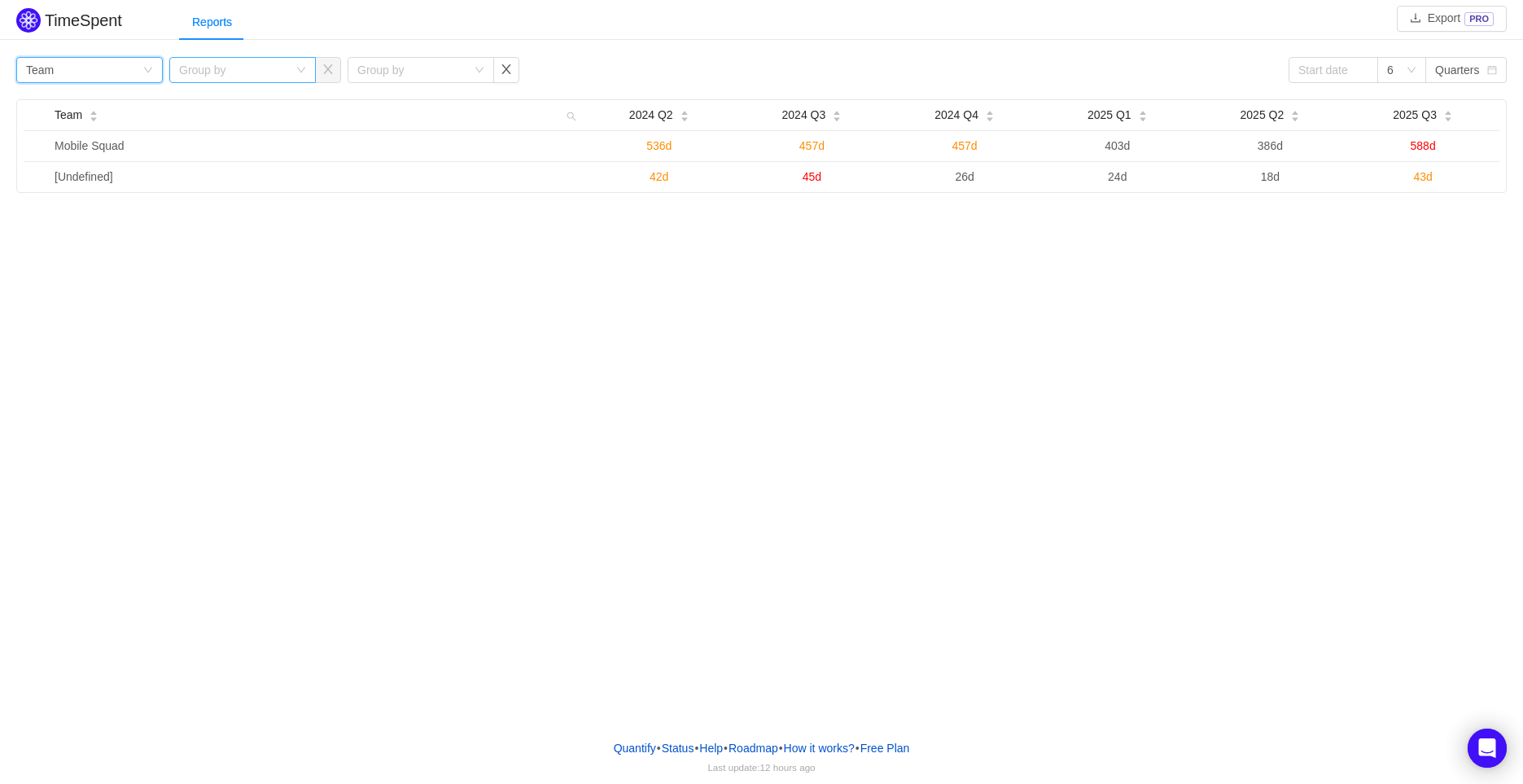
click at [224, 63] on div "Group by" at bounding box center [233, 70] width 109 height 16
click at [278, 176] on li "Epic" at bounding box center [242, 179] width 147 height 26
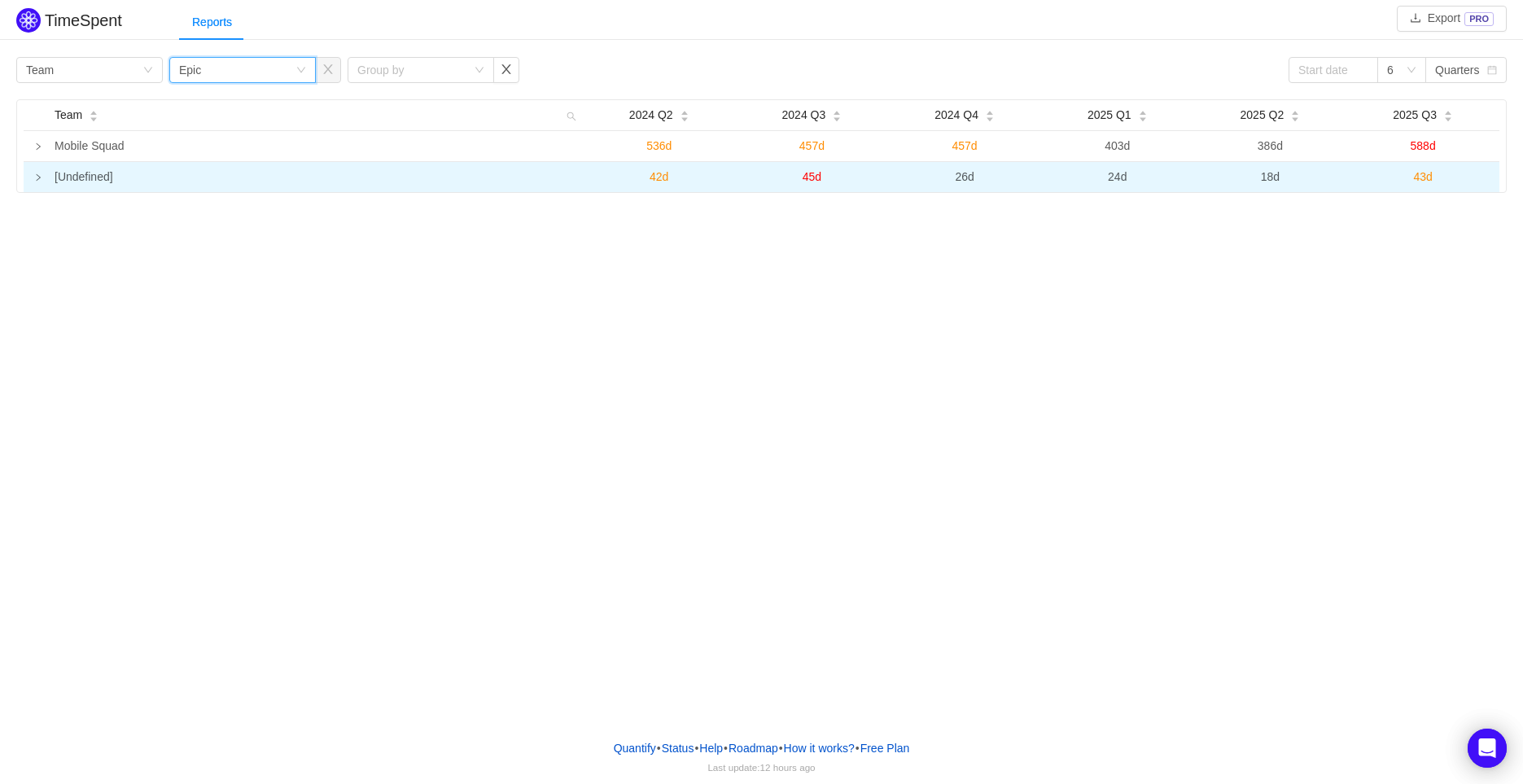
click at [41, 178] on icon "icon: right" at bounding box center [38, 177] width 8 height 8
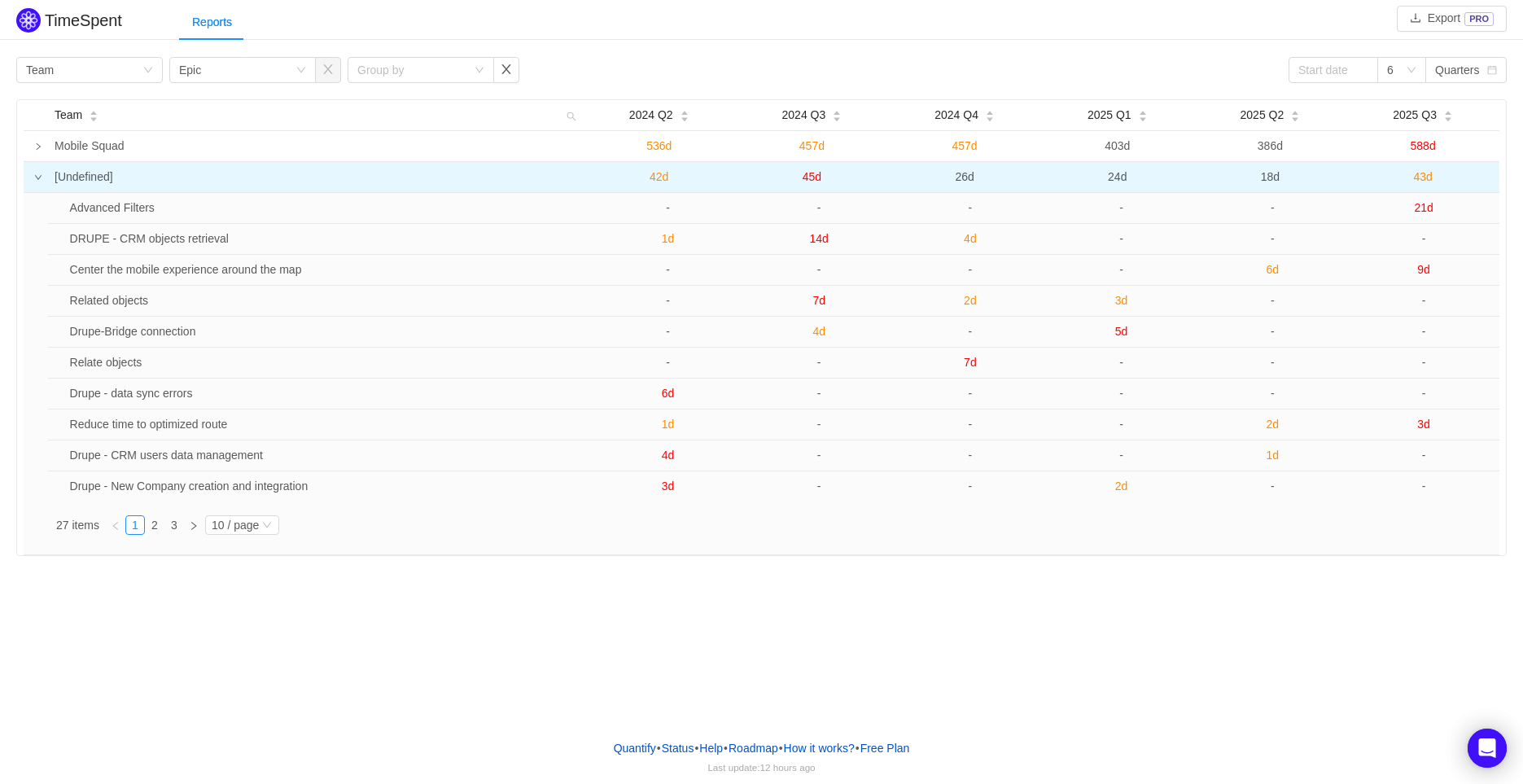
click at [36, 177] on icon "icon: down" at bounding box center [38, 178] width 6 height 5
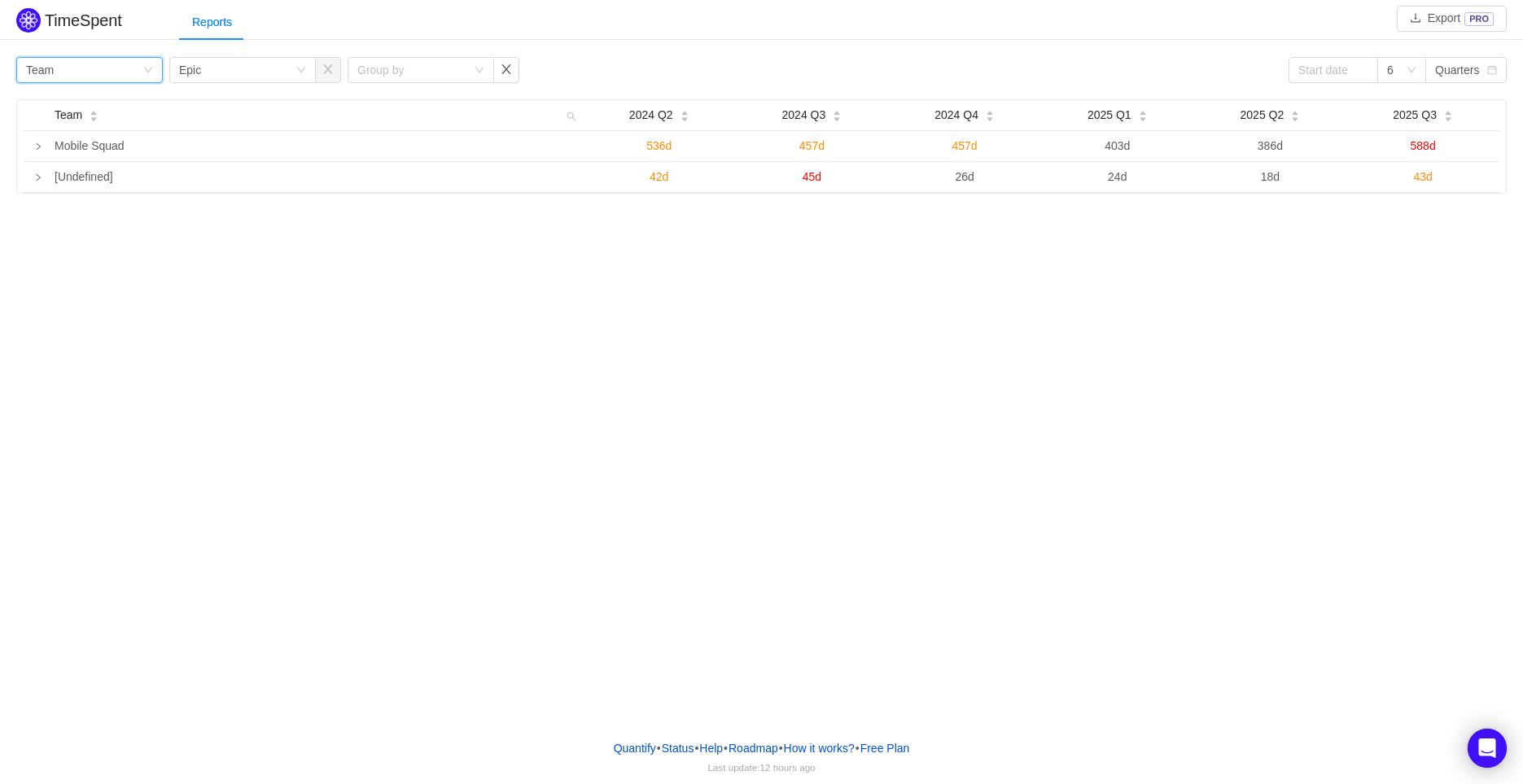
click at [95, 67] on div "Group by Team" at bounding box center [84, 70] width 117 height 25
click at [72, 176] on li "Epic" at bounding box center [89, 179] width 147 height 26
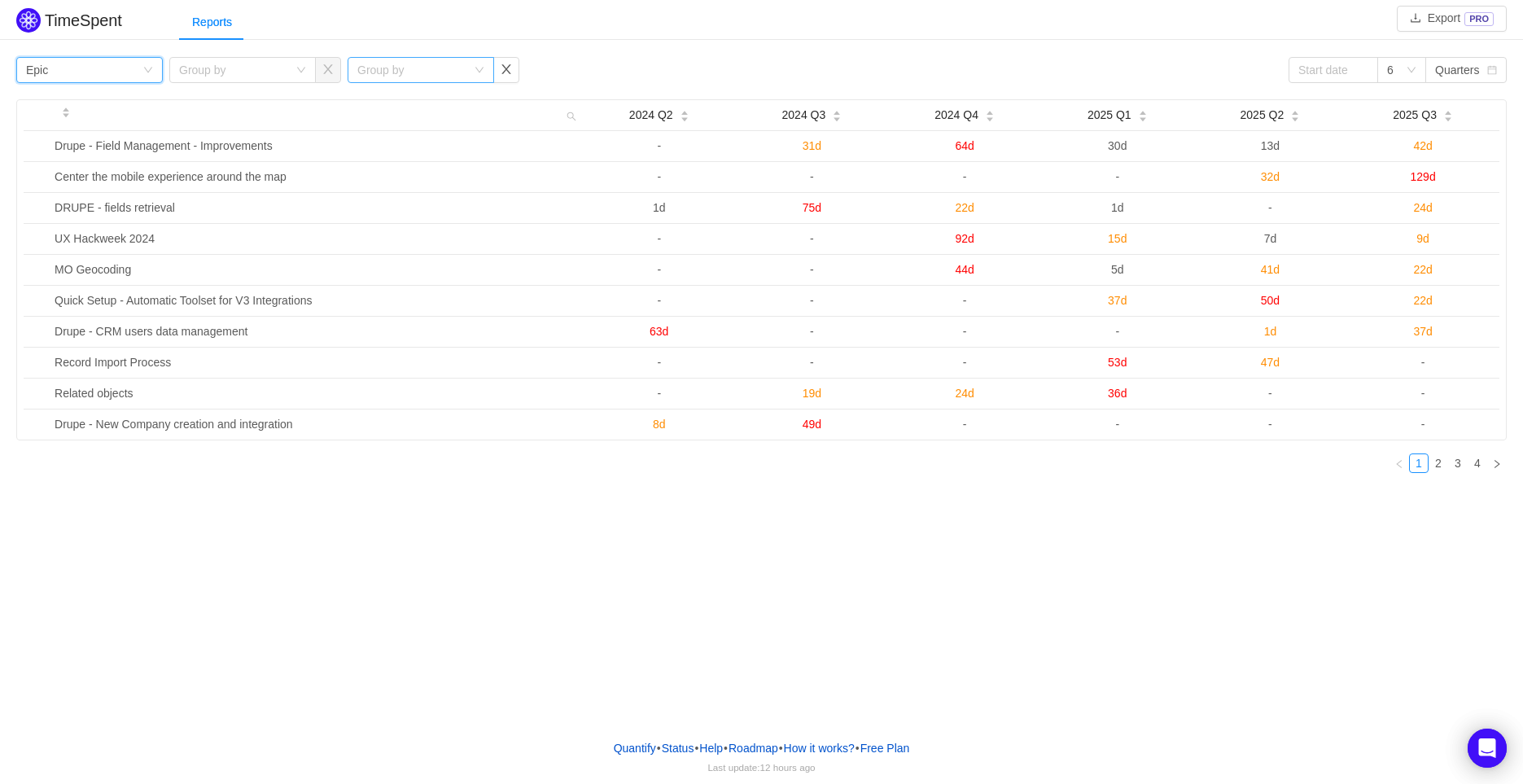
click at [416, 67] on div "Group by" at bounding box center [411, 70] width 109 height 16
click at [259, 75] on div "Group by" at bounding box center [233, 70] width 109 height 16
click at [243, 71] on div "Group by" at bounding box center [233, 70] width 109 height 16
click at [430, 57] on div "Group by" at bounding box center [415, 70] width 117 height 25
drag, startPoint x: 306, startPoint y: 62, endPoint x: 407, endPoint y: 68, distance: 101.2
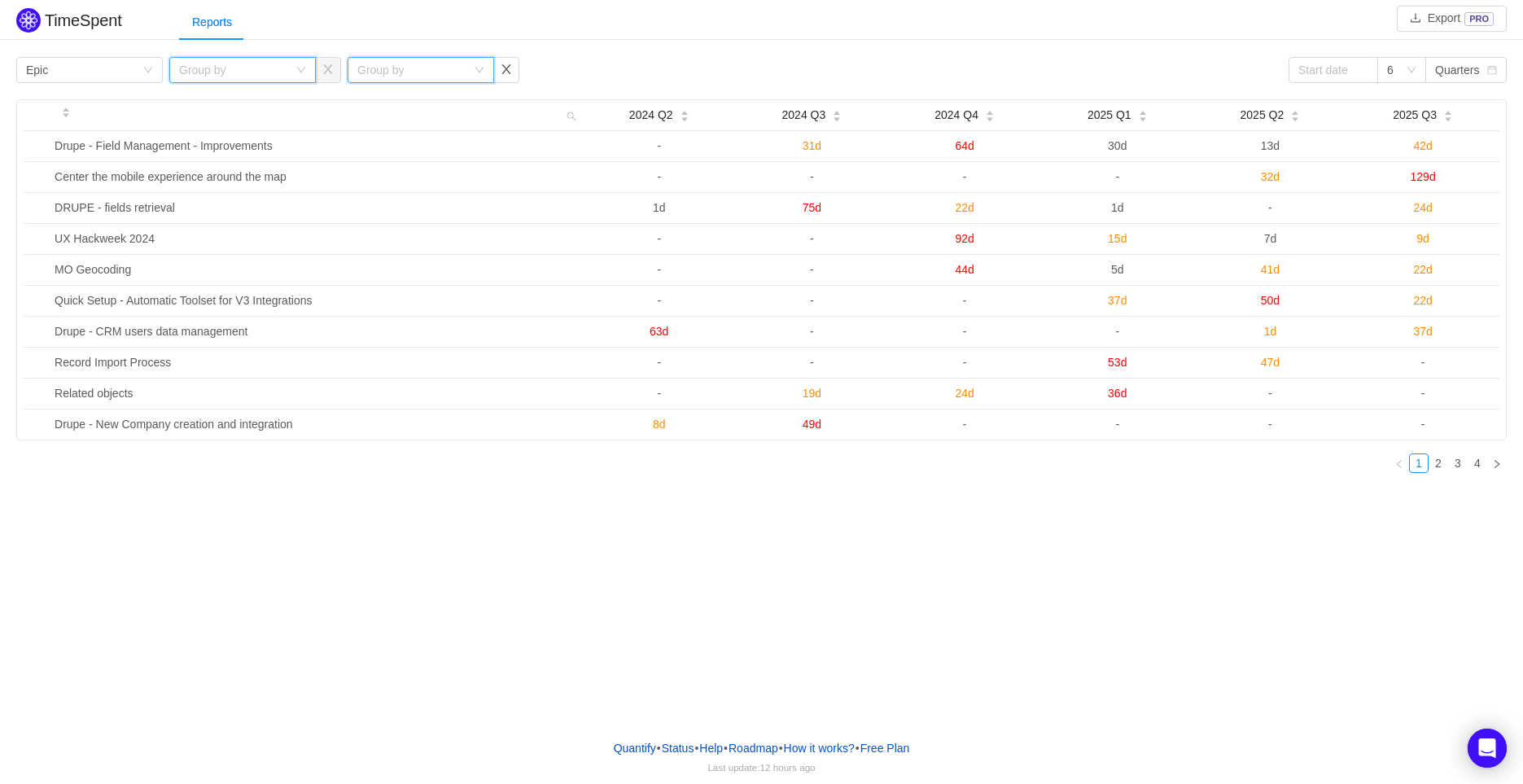
click at [306, 63] on div "Group by" at bounding box center [243, 69] width 147 height 26
click at [568, 53] on div "Group by Epic Group by Group by 6 Quarters 2024 Q2 2024 Q3 2024 Q4 2025 Q1 2025…" at bounding box center [761, 270] width 1523 height 433
click at [503, 67] on button "button" at bounding box center [506, 69] width 26 height 26
drag, startPoint x: 262, startPoint y: 26, endPoint x: 710, endPoint y: 605, distance: 732.1
click at [710, 605] on div "TimeSpent Export PRO Reports Group by Epic Group by 6 Quarters 2024 Q2 2024 Q3 …" at bounding box center [761, 362] width 1523 height 726
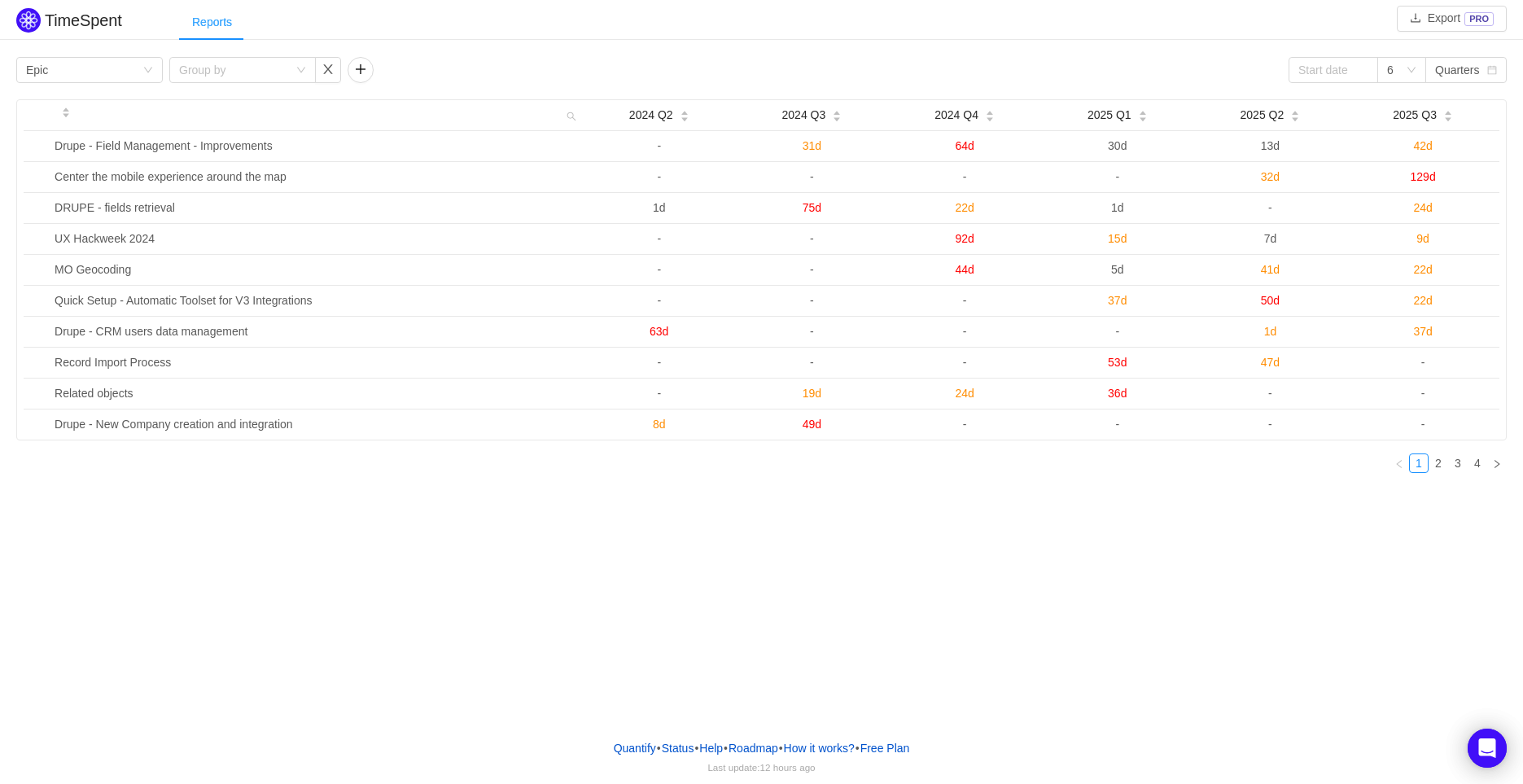
drag, startPoint x: 217, startPoint y: 20, endPoint x: 203, endPoint y: 19, distance: 14.0
click at [203, 19] on div "Reports" at bounding box center [212, 22] width 66 height 36
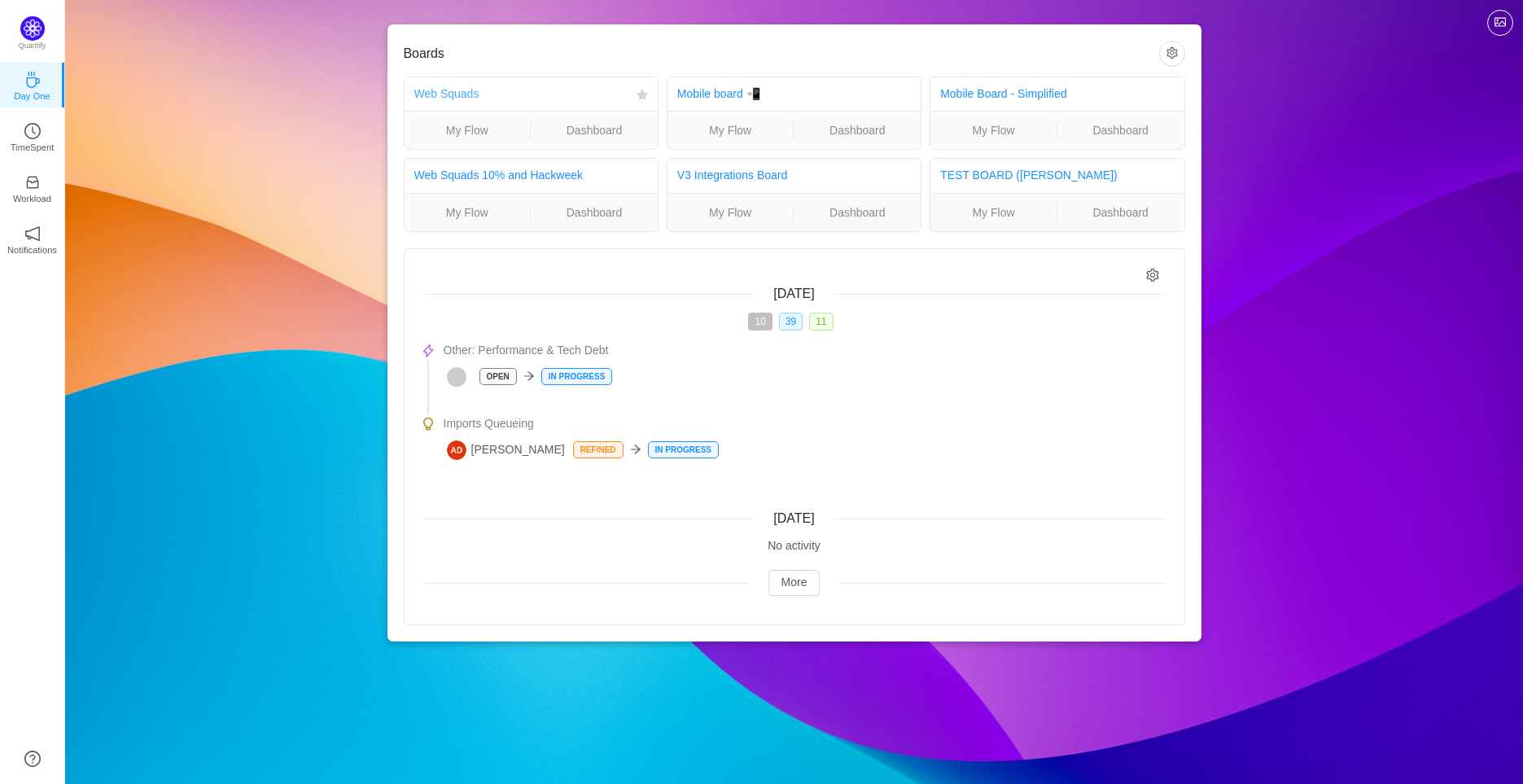
click at [463, 94] on link "Web Squads" at bounding box center [447, 94] width 65 height 13
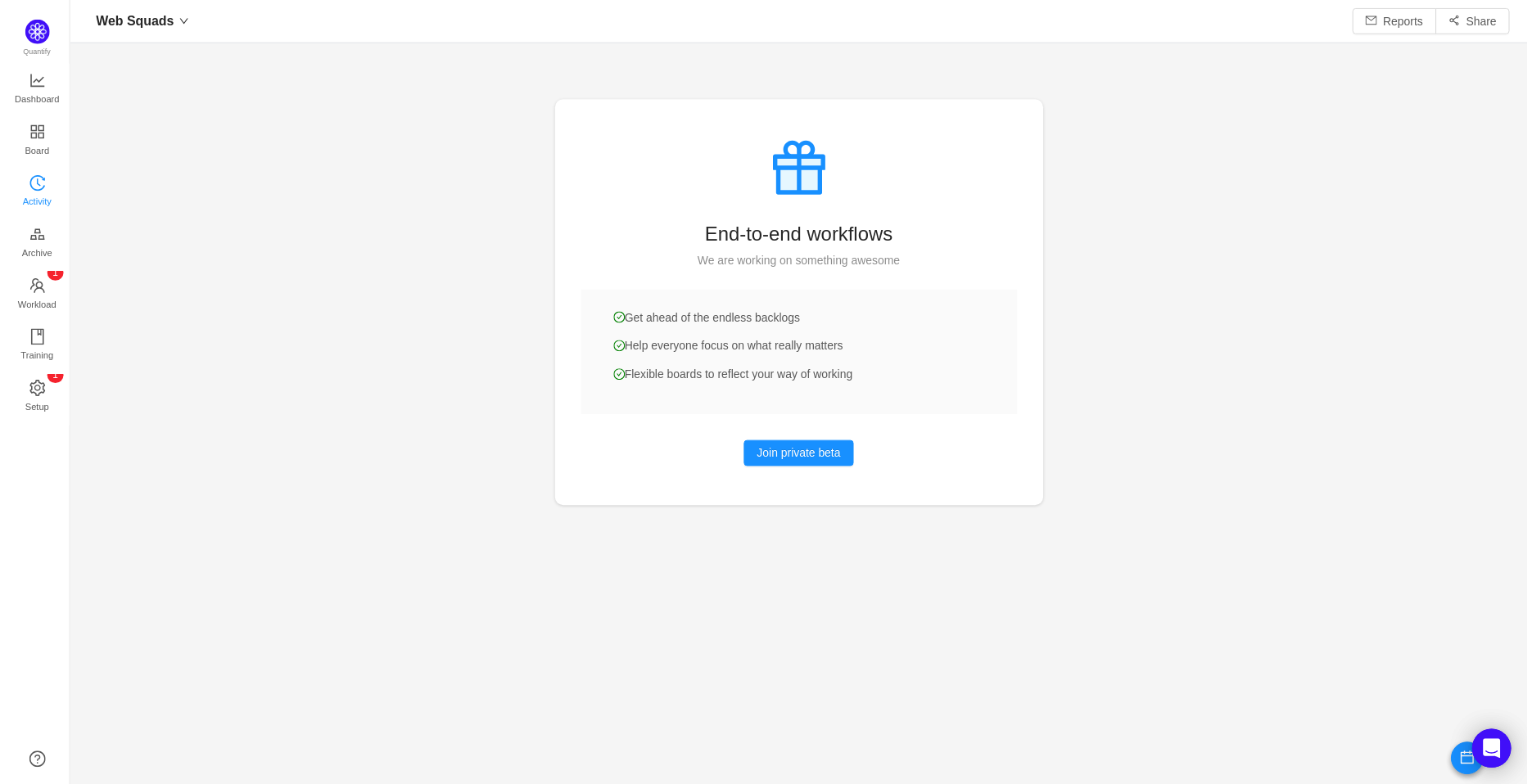
scroll to position [757, 1425]
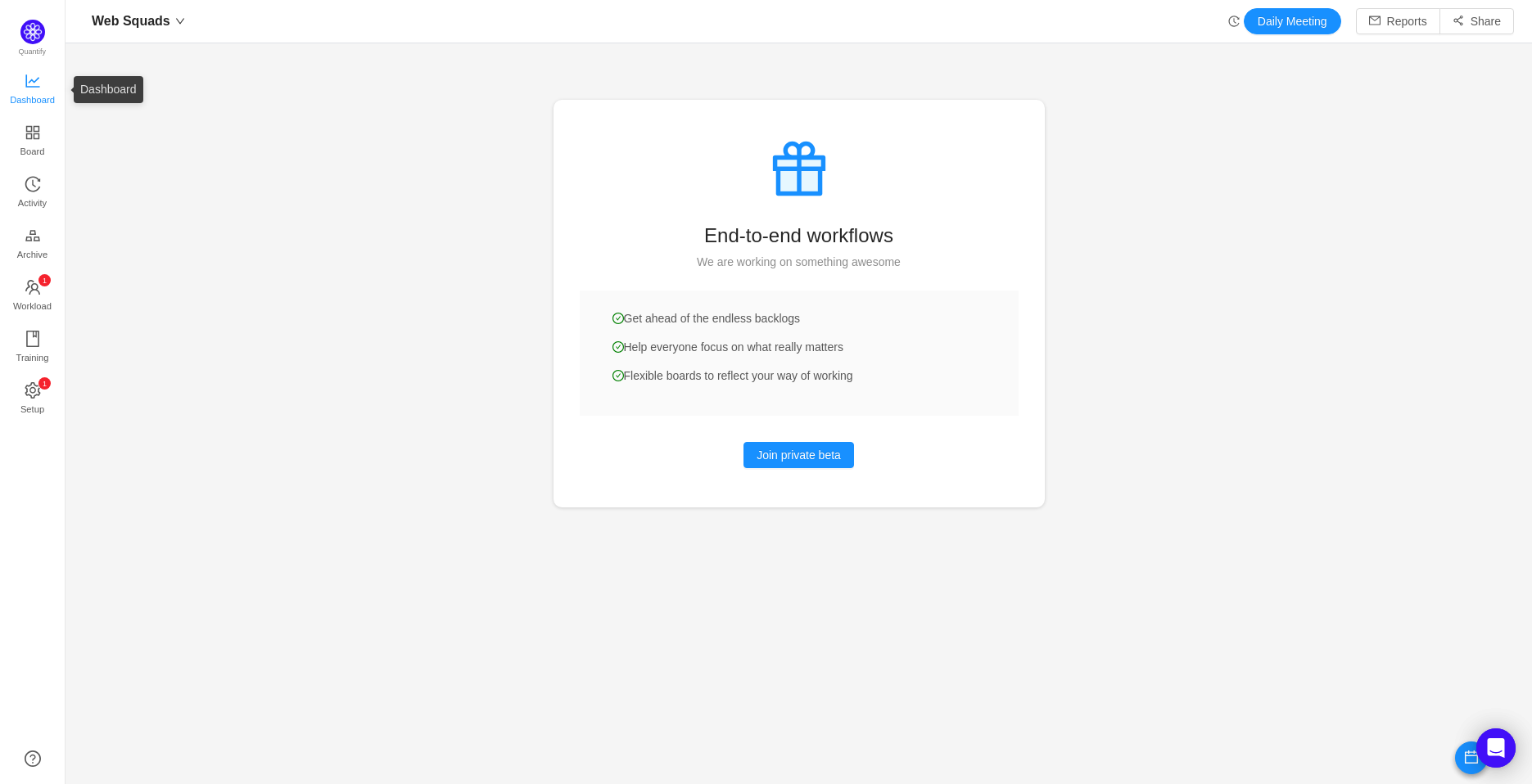
click at [50, 88] on span "Dashboard" at bounding box center [32, 100] width 45 height 33
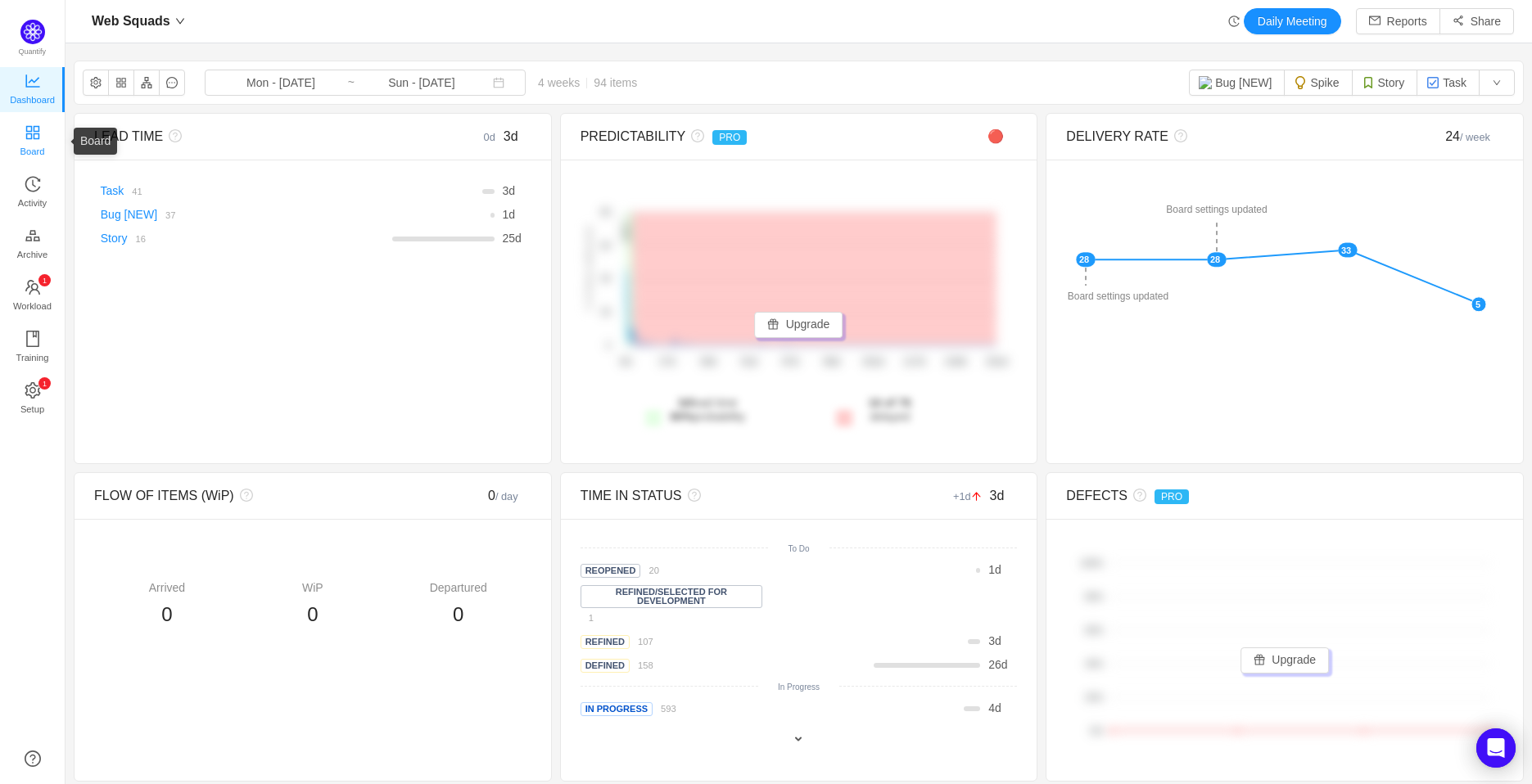
click at [44, 143] on span "Board" at bounding box center [33, 151] width 25 height 33
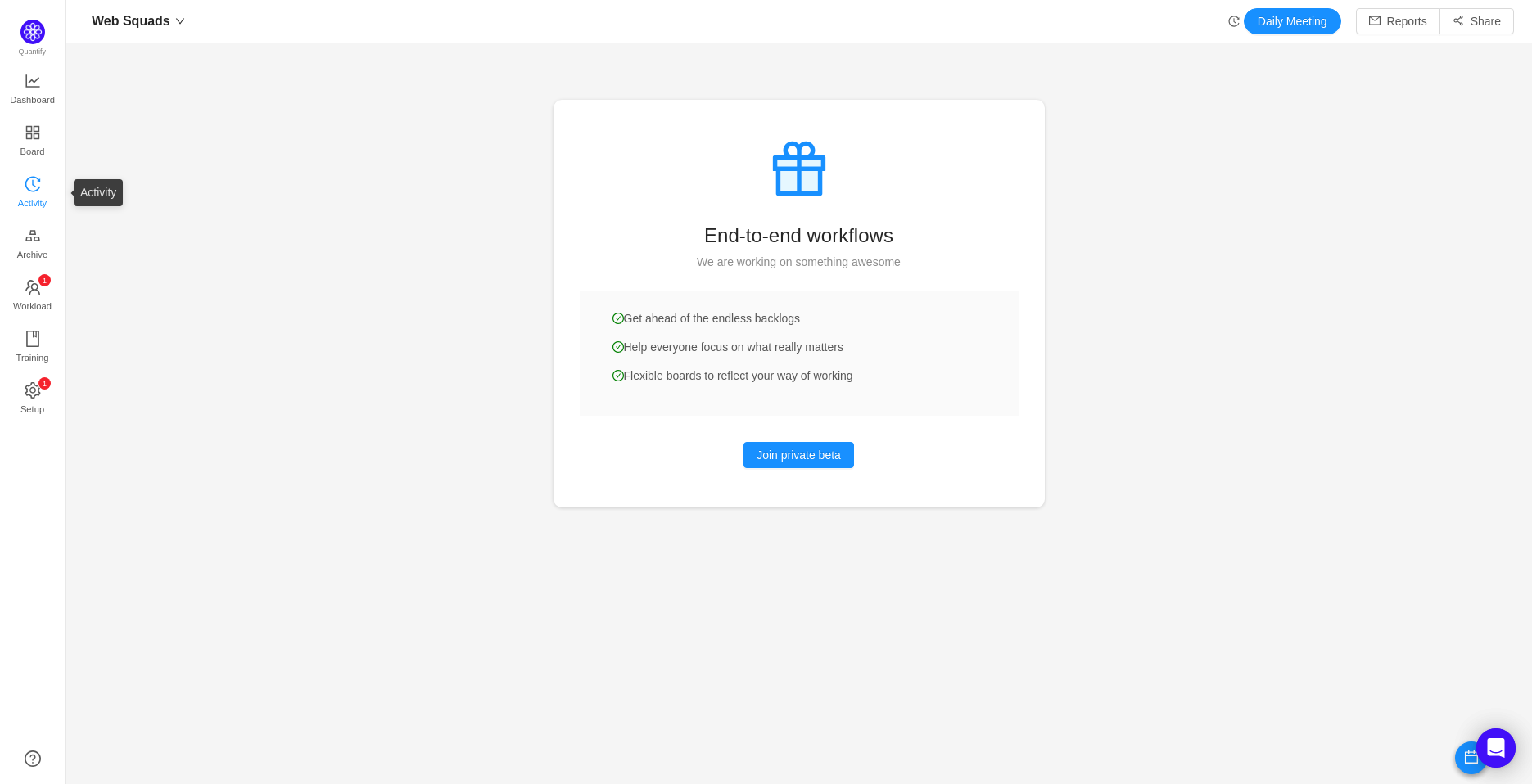
click at [43, 206] on span "Activity" at bounding box center [32, 203] width 28 height 33
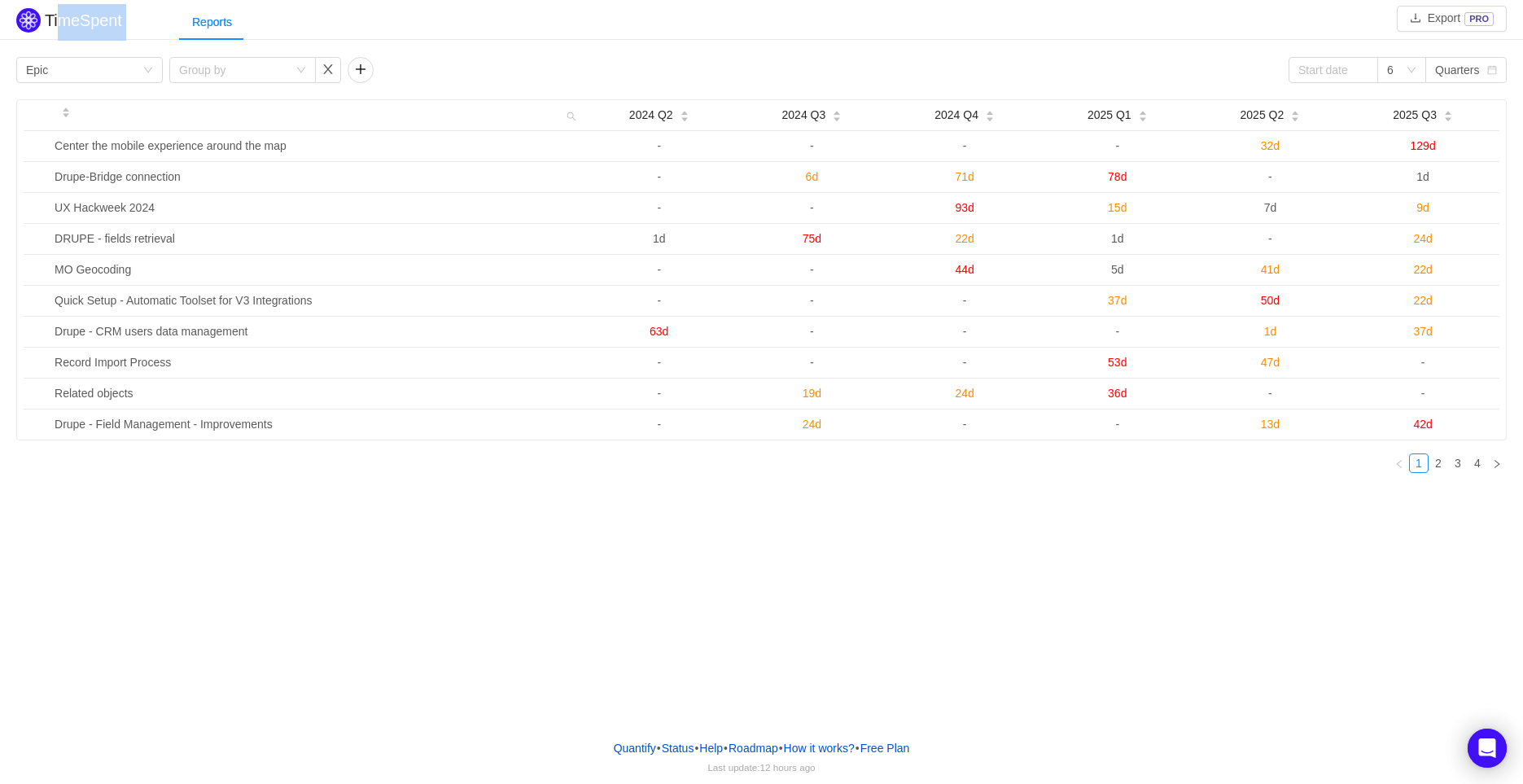
drag, startPoint x: 133, startPoint y: 15, endPoint x: 81, endPoint y: 29, distance: 53.9
click at [59, 22] on div "TimeSpent Export PRO Reports" at bounding box center [761, 22] width 1523 height 36
click at [223, 8] on div "Reports" at bounding box center [212, 22] width 66 height 36
click at [218, 26] on div "Reports" at bounding box center [212, 22] width 66 height 36
click at [217, 26] on div "Reports" at bounding box center [212, 22] width 66 height 36
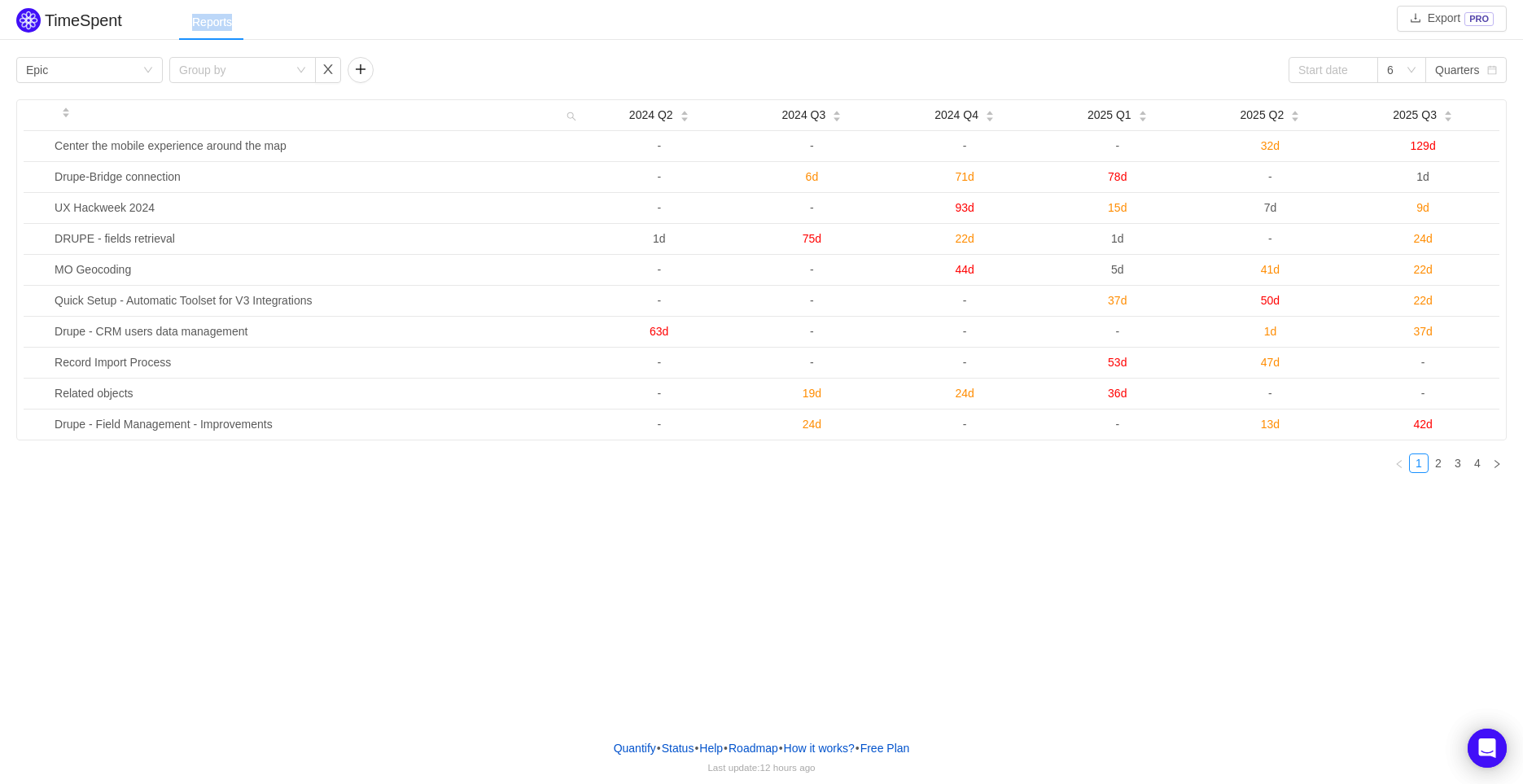
click at [218, 25] on div "Reports" at bounding box center [212, 22] width 66 height 36
